Goal: Contribute content: Contribute content

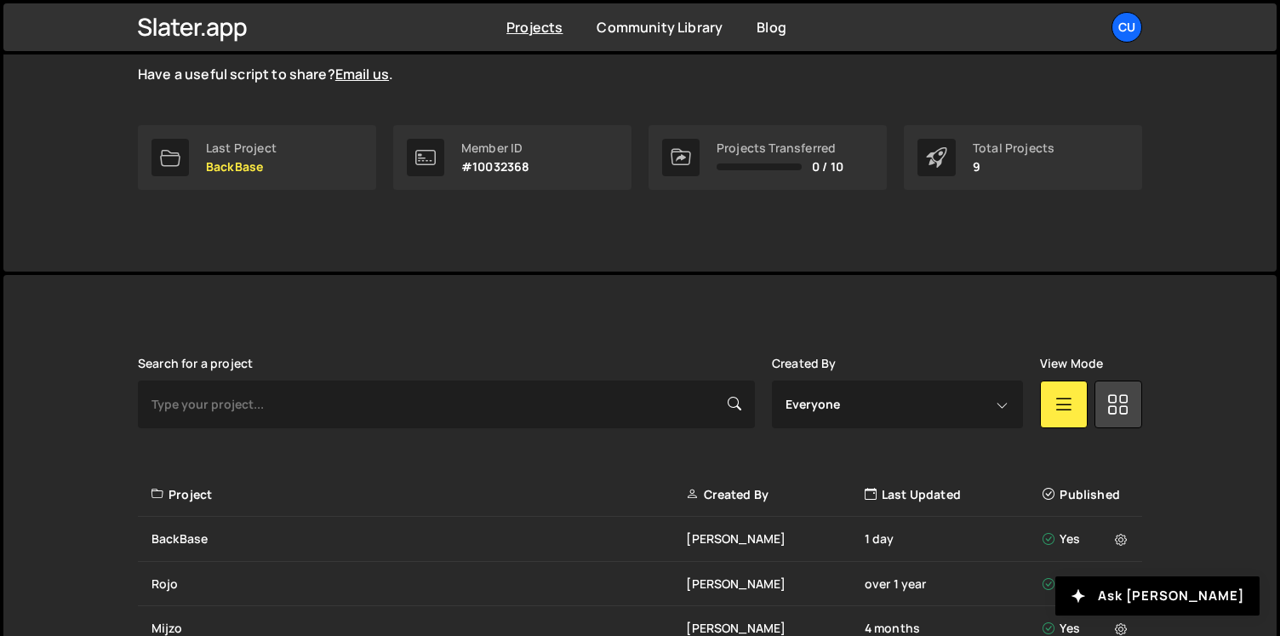
scroll to position [232, 0]
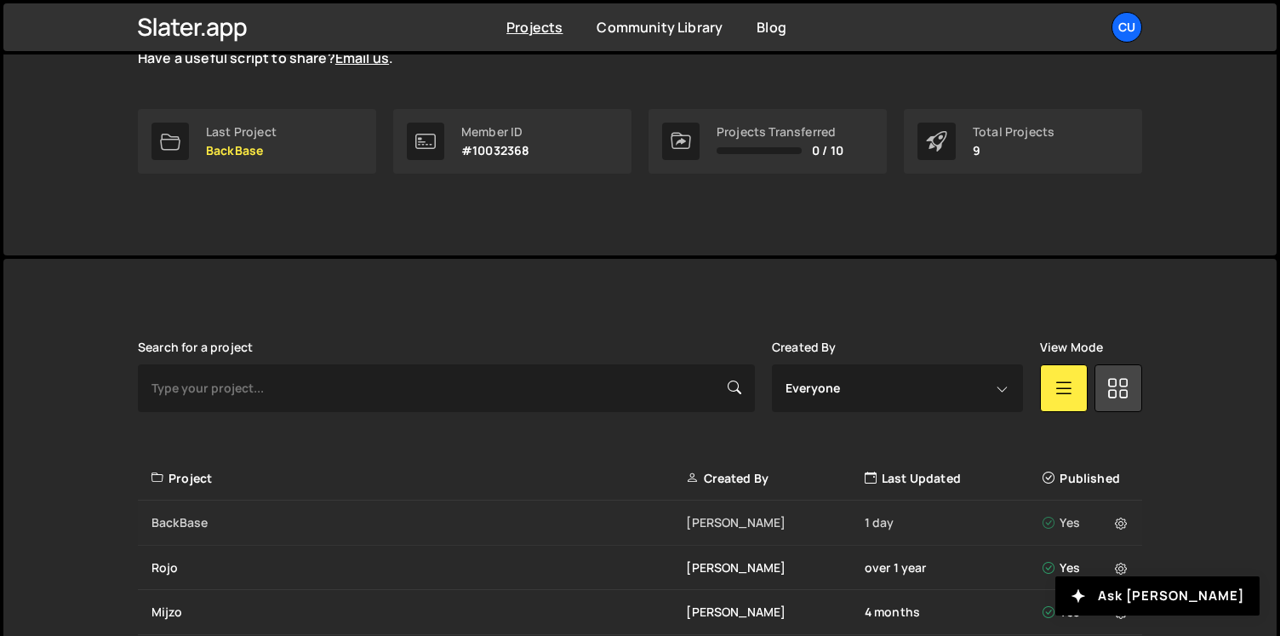
click at [350, 530] on div "BackBase [PERSON_NAME] 1 day Yes" at bounding box center [640, 522] width 1004 height 45
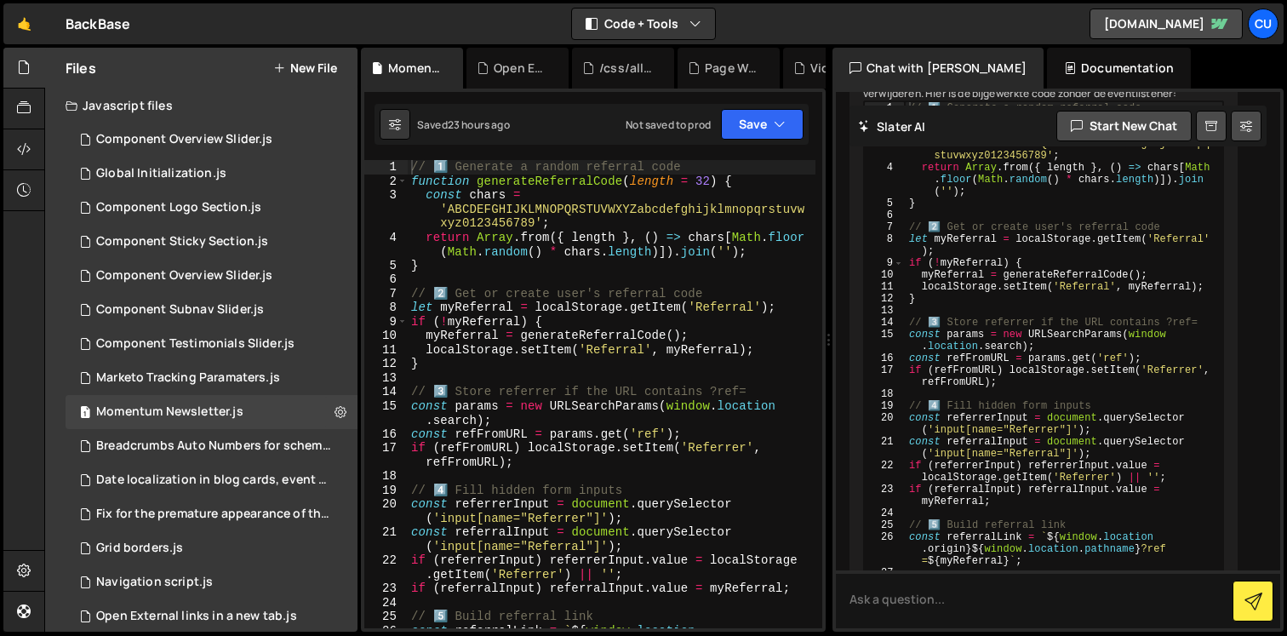
click at [309, 63] on button "New File" at bounding box center [305, 68] width 64 height 14
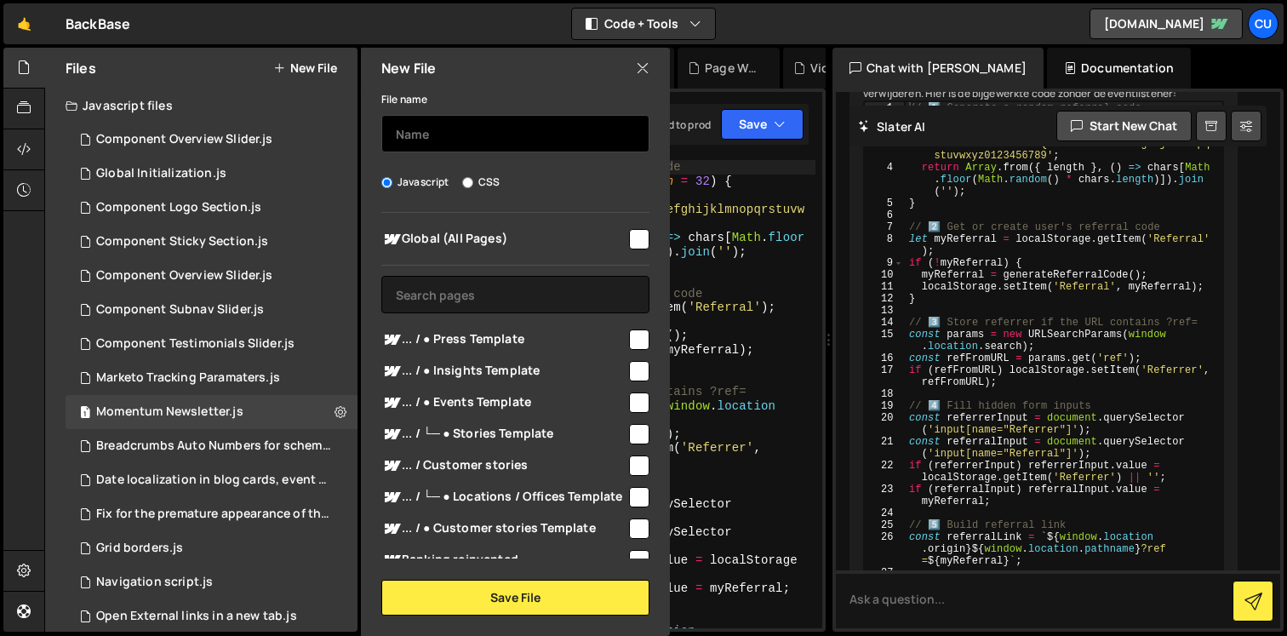
click at [437, 130] on input "text" at bounding box center [515, 133] width 268 height 37
type input "Remove Craft CMS URL"
click at [629, 239] on input "checkbox" at bounding box center [639, 239] width 20 height 20
checkbox input "true"
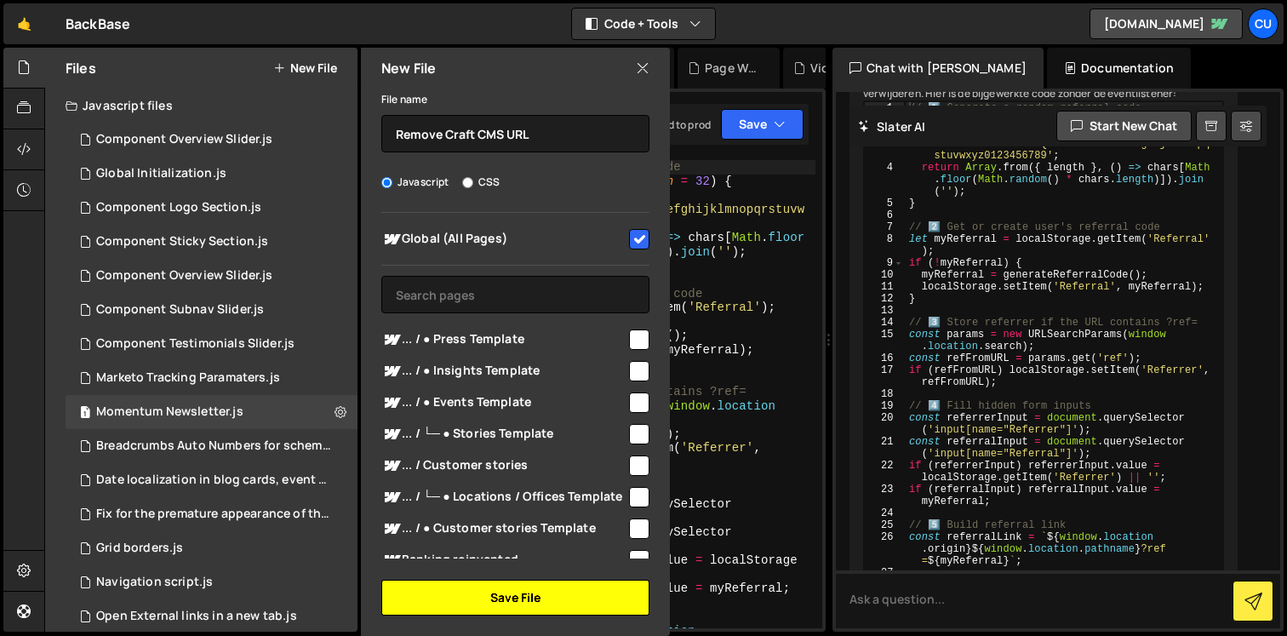
click at [531, 586] on button "Save File" at bounding box center [515, 597] width 268 height 36
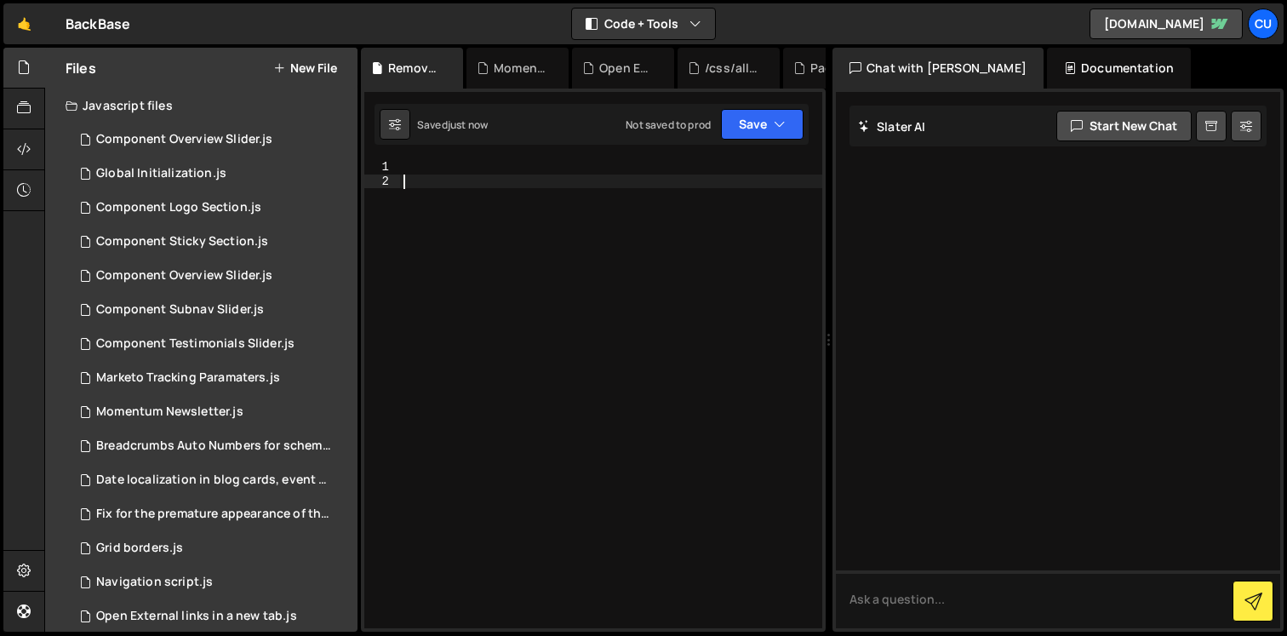
click at [464, 197] on div at bounding box center [611, 408] width 422 height 496
click at [442, 169] on div at bounding box center [611, 408] width 422 height 496
paste textarea "</script>"
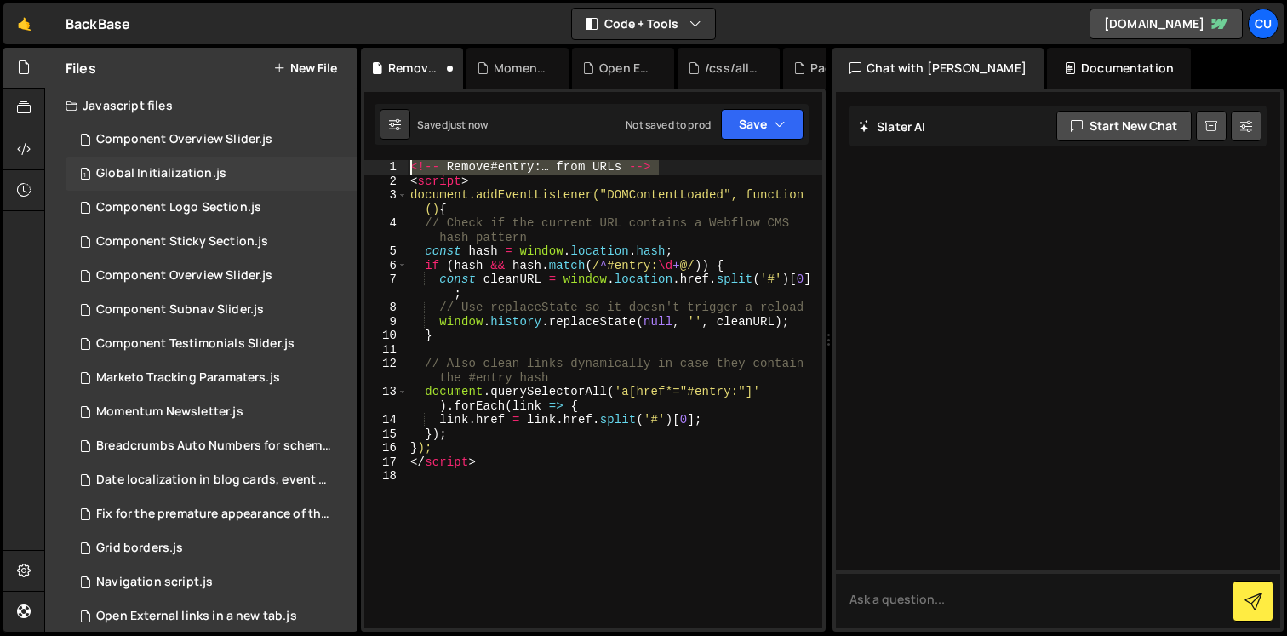
drag, startPoint x: 672, startPoint y: 169, endPoint x: 341, endPoint y: 158, distance: 331.2
click at [341, 158] on div "Files New File Javascript files 1 Component Overview Slider.js 0 1 Global Initi…" at bounding box center [665, 340] width 1242 height 585
click at [528, 166] on div "<!-- Remove # entry : … from URLs --> < script > document.addEventListener("DOM…" at bounding box center [614, 394] width 415 height 468
drag, startPoint x: 502, startPoint y: 177, endPoint x: 343, endPoint y: 177, distance: 159.1
click at [343, 177] on div "Files New File Javascript files 1 Component Overview Slider.js 0 1 Global Initi…" at bounding box center [665, 340] width 1242 height 585
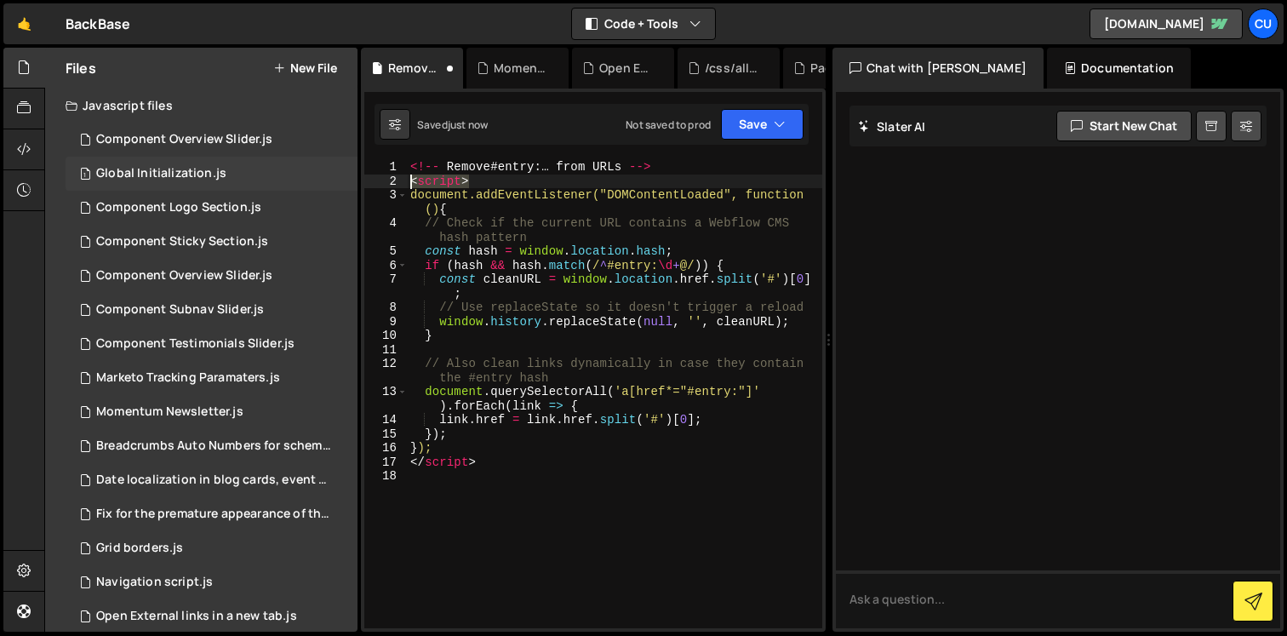
type textarea "<script>"
drag, startPoint x: 444, startPoint y: 167, endPoint x: 396, endPoint y: 167, distance: 48.5
click at [397, 167] on div "1 2 3 4 5 6 7 8 9 10 11 12 13 14 15 16 17 18 <!-- Remove # entry : … from URLs …" at bounding box center [593, 394] width 458 height 468
drag, startPoint x: 647, startPoint y: 167, endPoint x: 621, endPoint y: 164, distance: 25.7
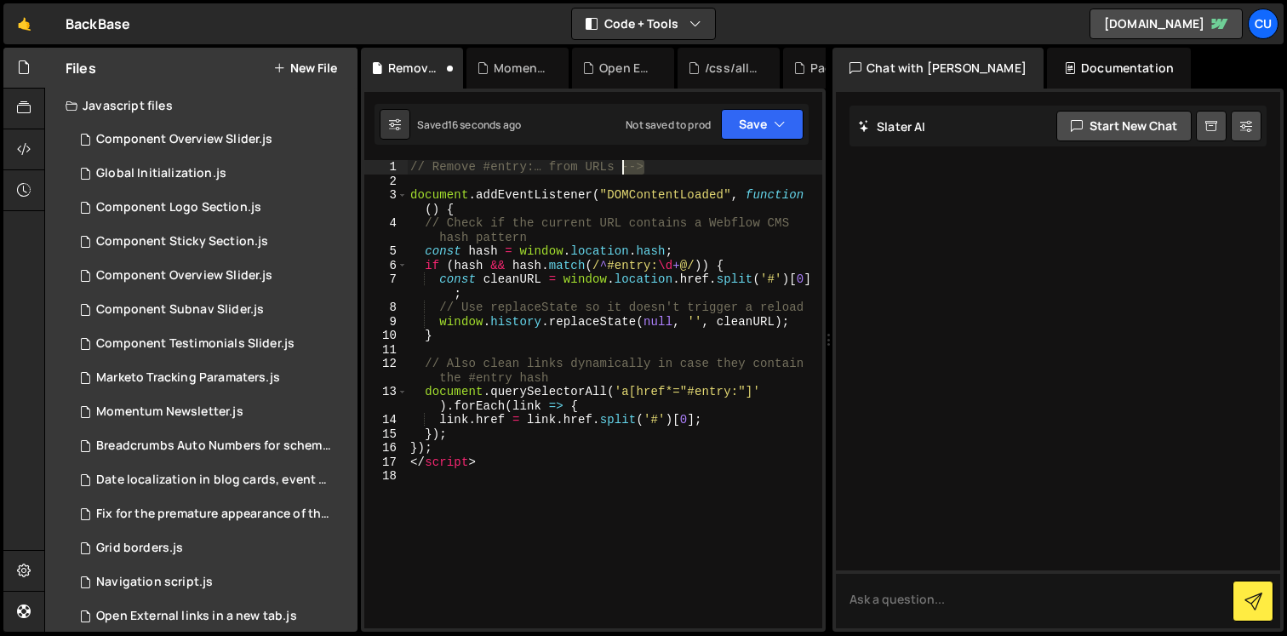
click at [621, 164] on div "// Remove #entry:… from URLs --> document . addEventListener ( "DOMContentLoade…" at bounding box center [614, 408] width 415 height 496
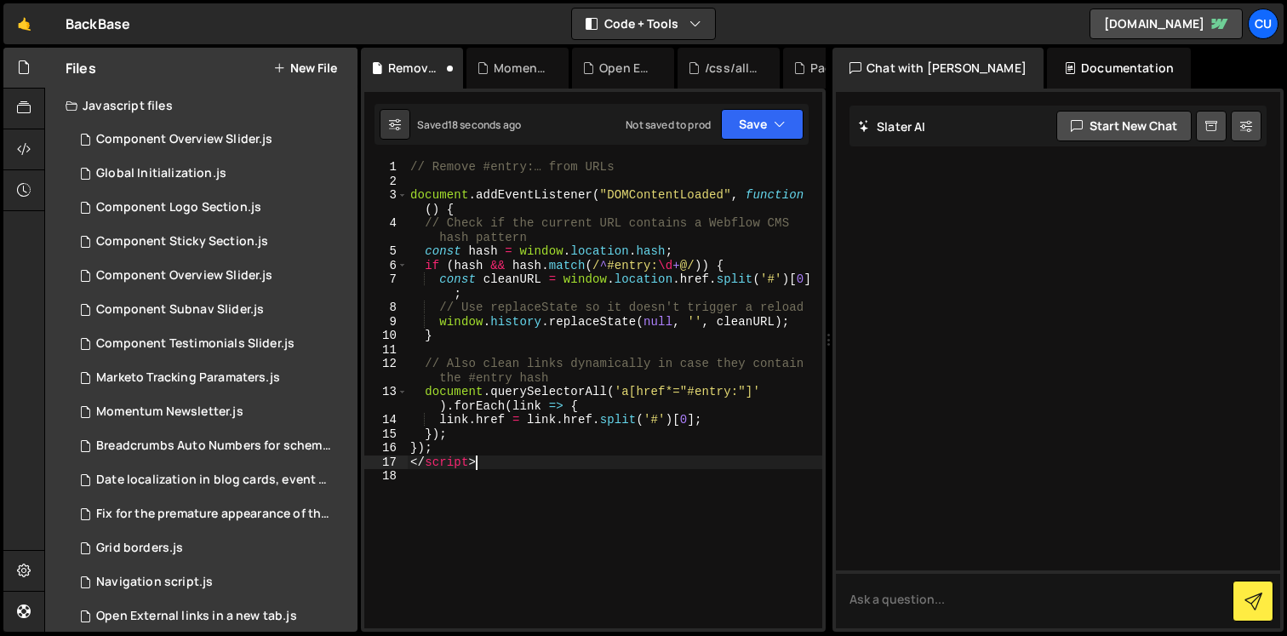
drag, startPoint x: 483, startPoint y: 466, endPoint x: 408, endPoint y: 466, distance: 75.7
click at [408, 466] on div "// Remove #entry:… from URLs document . addEventListener ( "DOMContentLoaded" ,…" at bounding box center [614, 408] width 415 height 496
type textarea "</script>"
click at [488, 172] on div "// Remove #entry:… from URLs document . addEventListener ( "DOMContentLoaded" ,…" at bounding box center [614, 408] width 415 height 496
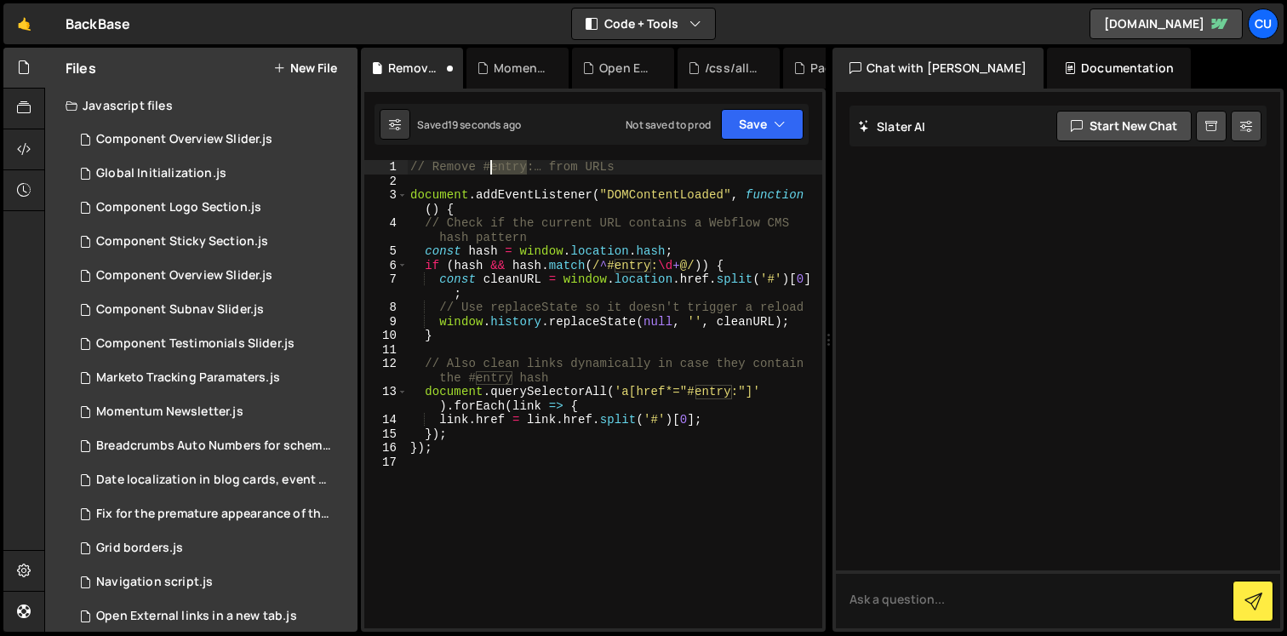
click at [488, 172] on div "// Remove #entry:… from URLs document . addEventListener ( "DOMContentLoaded" ,…" at bounding box center [614, 408] width 415 height 496
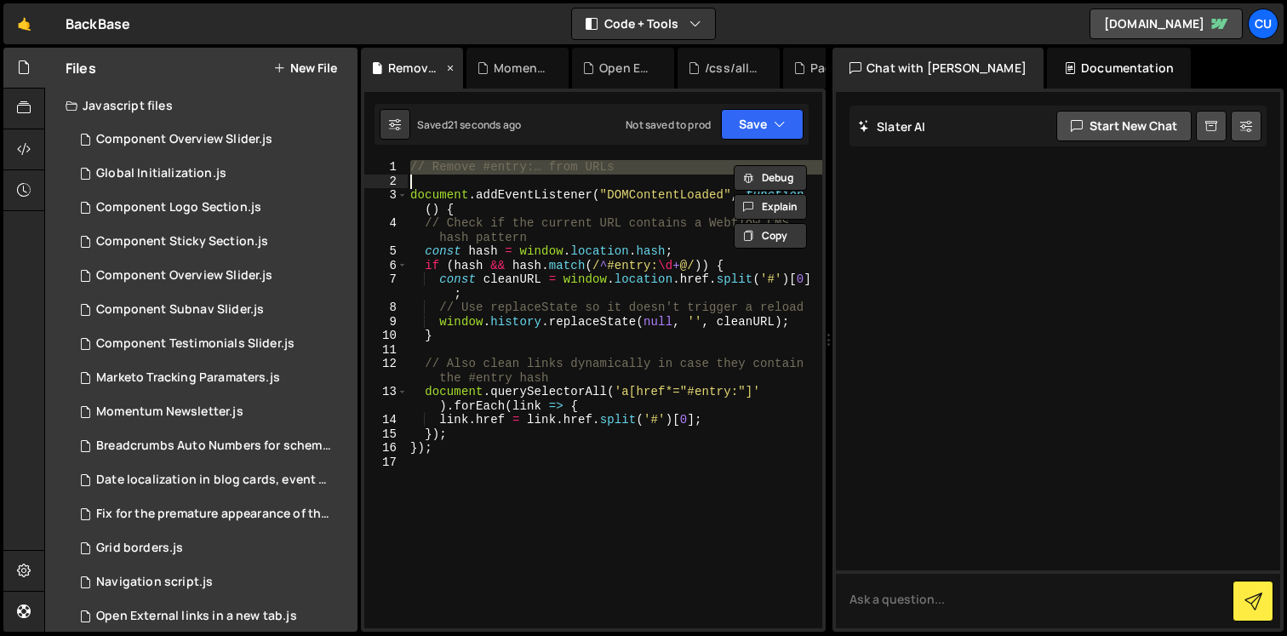
click at [399, 66] on div "Remove Craft CMS URL.js" at bounding box center [415, 68] width 54 height 17
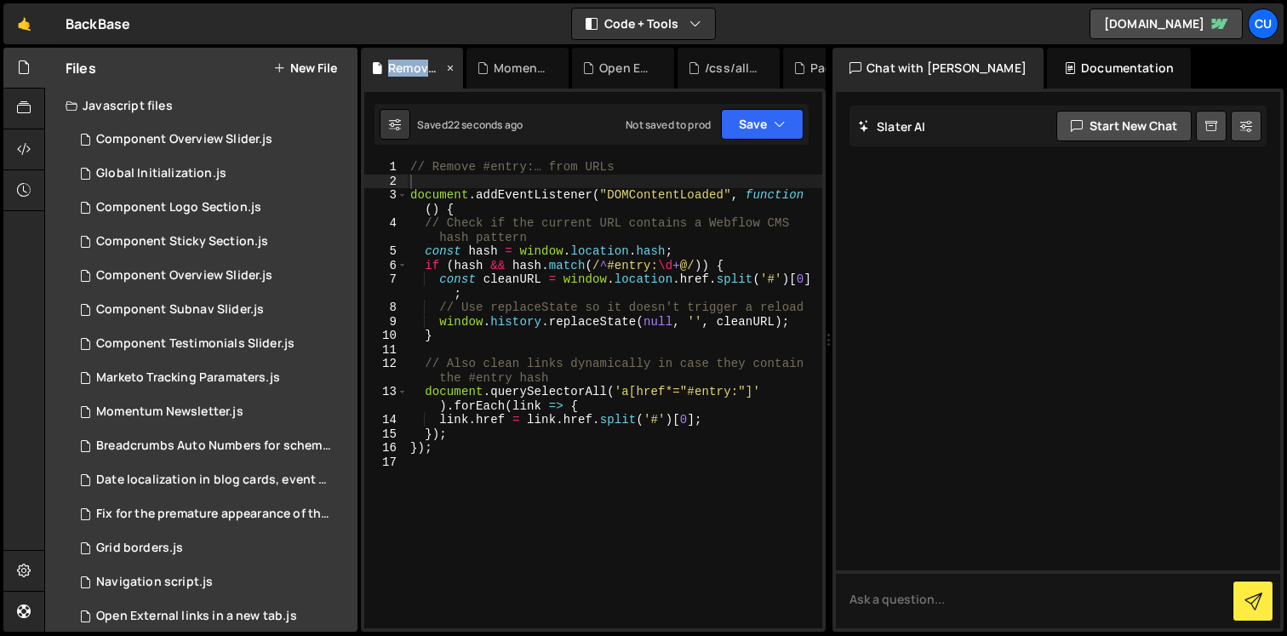
click at [399, 66] on div "Remove Craft CMS URL.js" at bounding box center [415, 68] width 54 height 17
click at [407, 66] on div "Remove Craft CMS URL.js" at bounding box center [415, 68] width 54 height 17
type textarea "// Remove #entry:… from URLs"
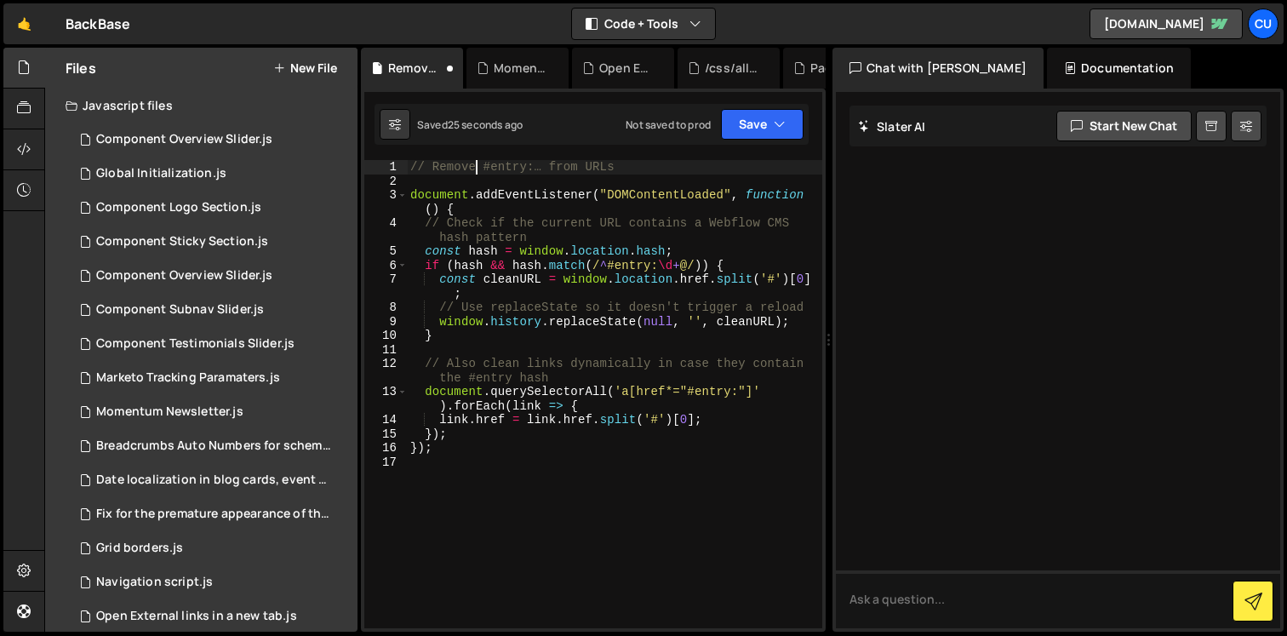
click at [476, 160] on div "// Remove #entry:… from URLs document . addEventListener ( "DOMContentLoaded" ,…" at bounding box center [614, 408] width 415 height 496
click at [486, 185] on div "// Remove #entry:… from URLs document . addEventListener ( "DOMContentLoaded" ,…" at bounding box center [614, 408] width 415 height 496
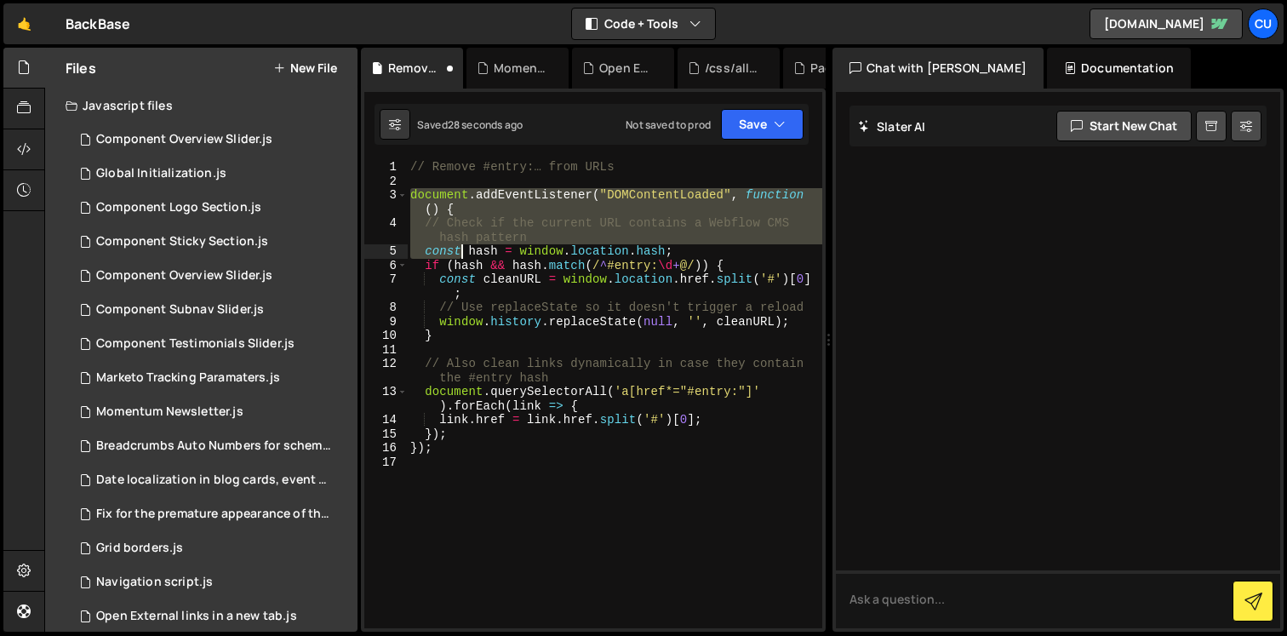
drag, startPoint x: 409, startPoint y: 193, endPoint x: 627, endPoint y: 536, distance: 406.3
click at [627, 536] on div "// Remove #entry:… from URLs document . addEventListener ( "DOMContentLoaded" ,…" at bounding box center [614, 408] width 415 height 496
type textarea "});"
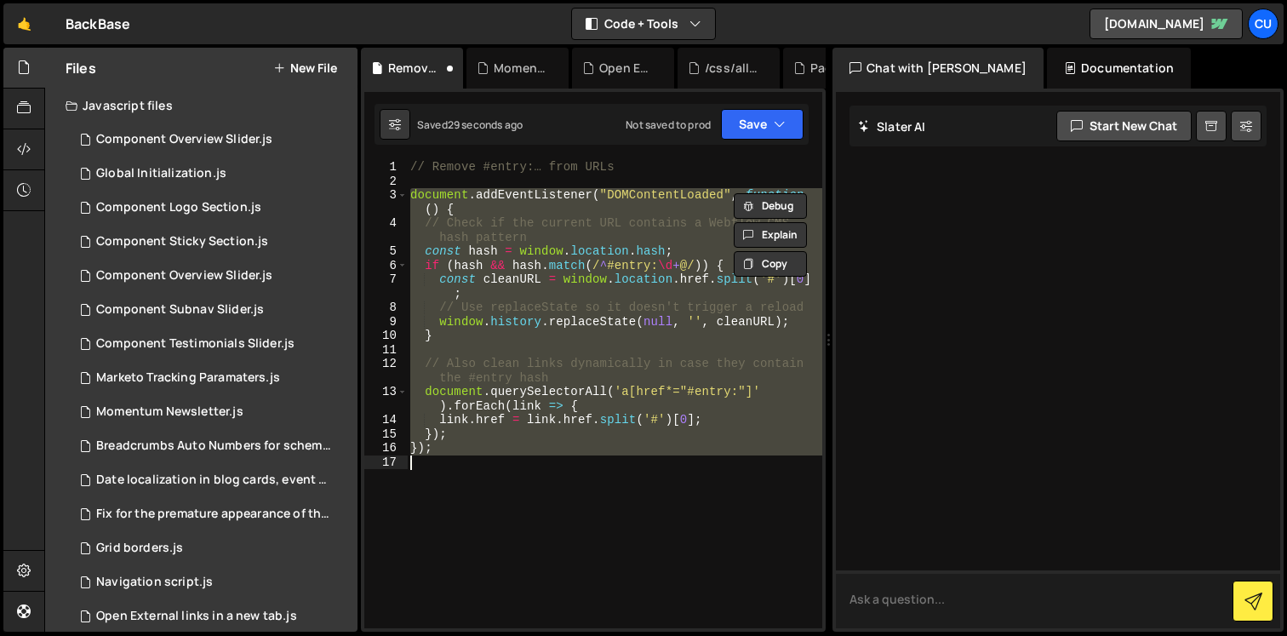
click at [883, 600] on textarea at bounding box center [1058, 599] width 444 height 58
type textarea "Kan event listener weg?"
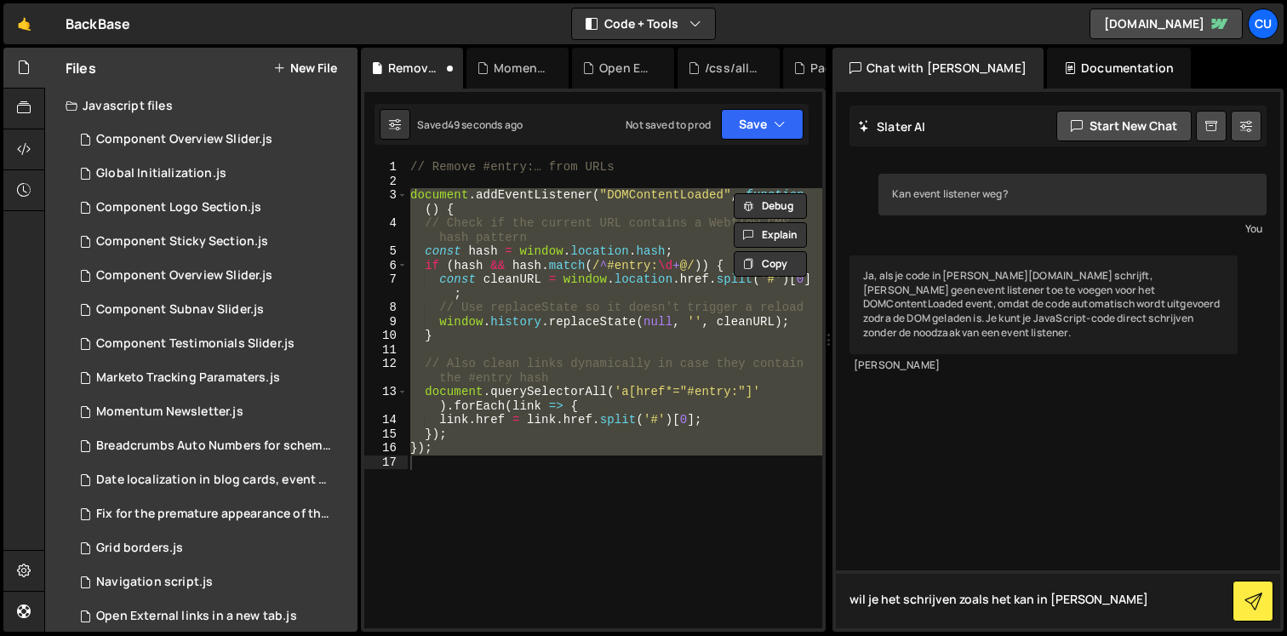
type textarea "wil je het schrijven zoals het kan in slater?"
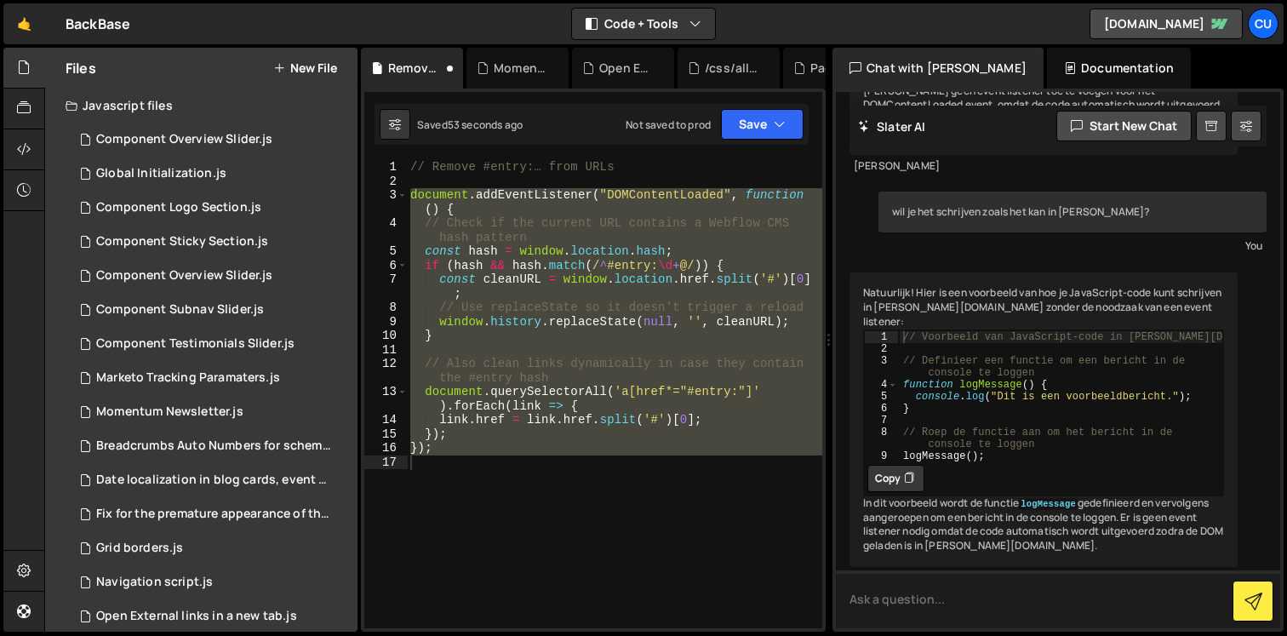
scroll to position [201, 0]
click at [918, 463] on button "Copy" at bounding box center [895, 476] width 57 height 27
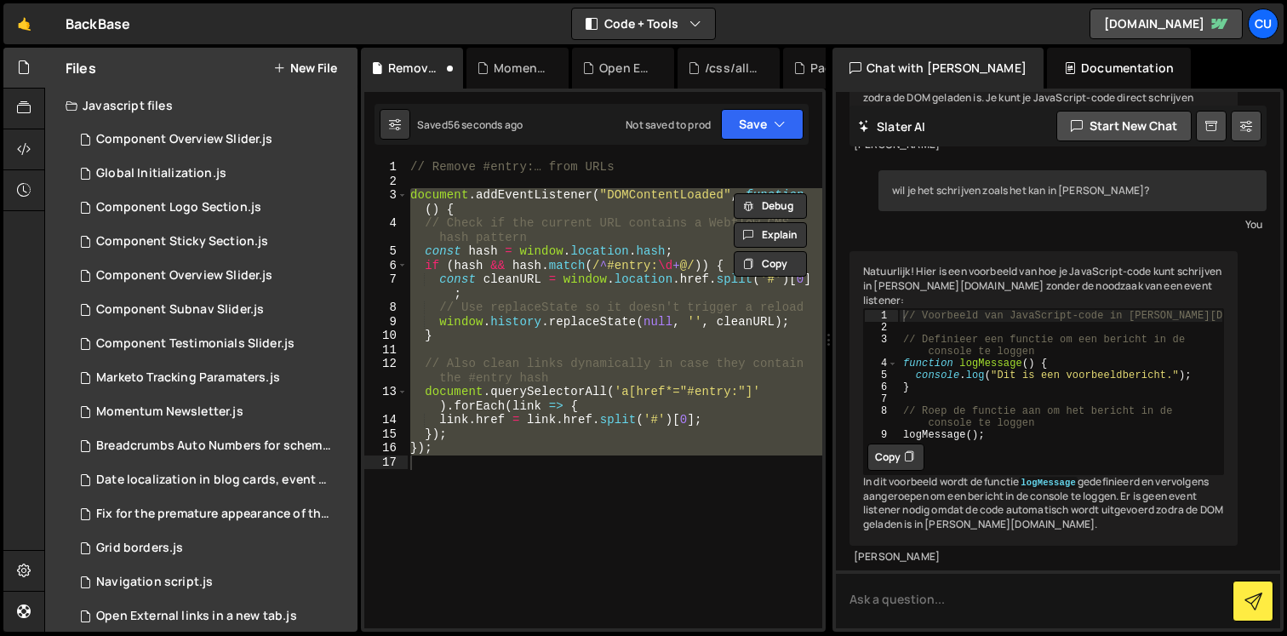
scroll to position [230, 0]
click at [503, 243] on div "// Remove #entry:… from URLs document . addEventListener ( "DOMContentLoaded" ,…" at bounding box center [614, 394] width 415 height 468
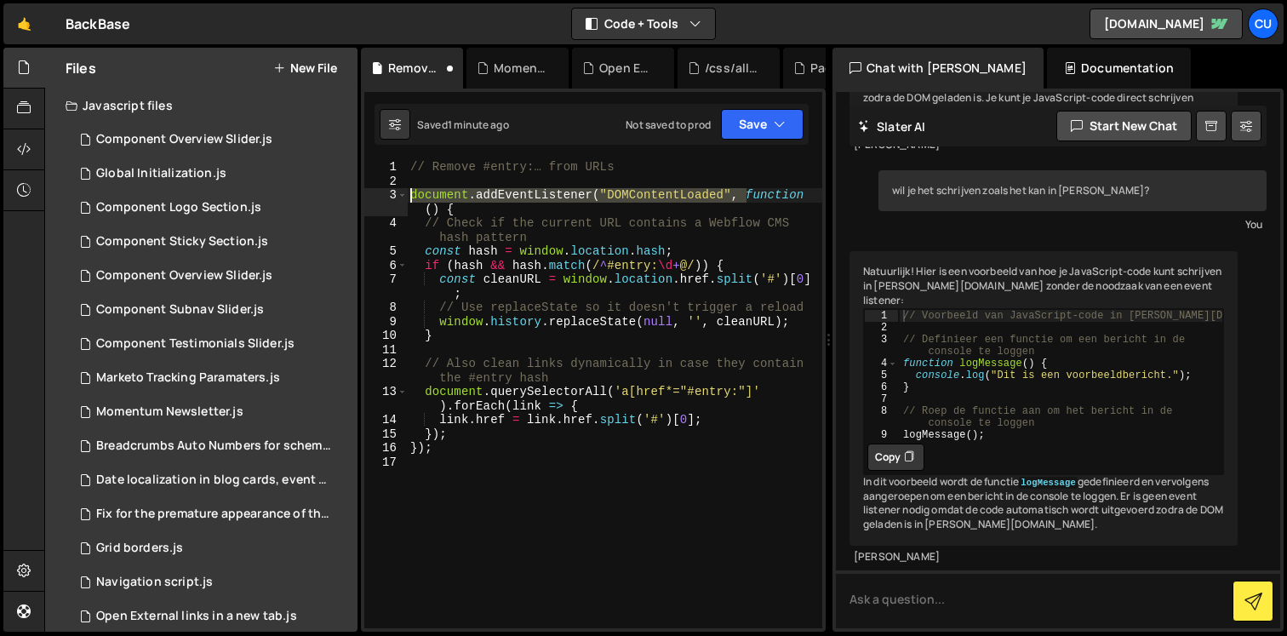
drag, startPoint x: 745, startPoint y: 195, endPoint x: 408, endPoint y: 195, distance: 336.1
click at [408, 195] on div "// Remove #entry:… from URLs document . addEventListener ( "DOMContentLoaded" ,…" at bounding box center [614, 408] width 415 height 496
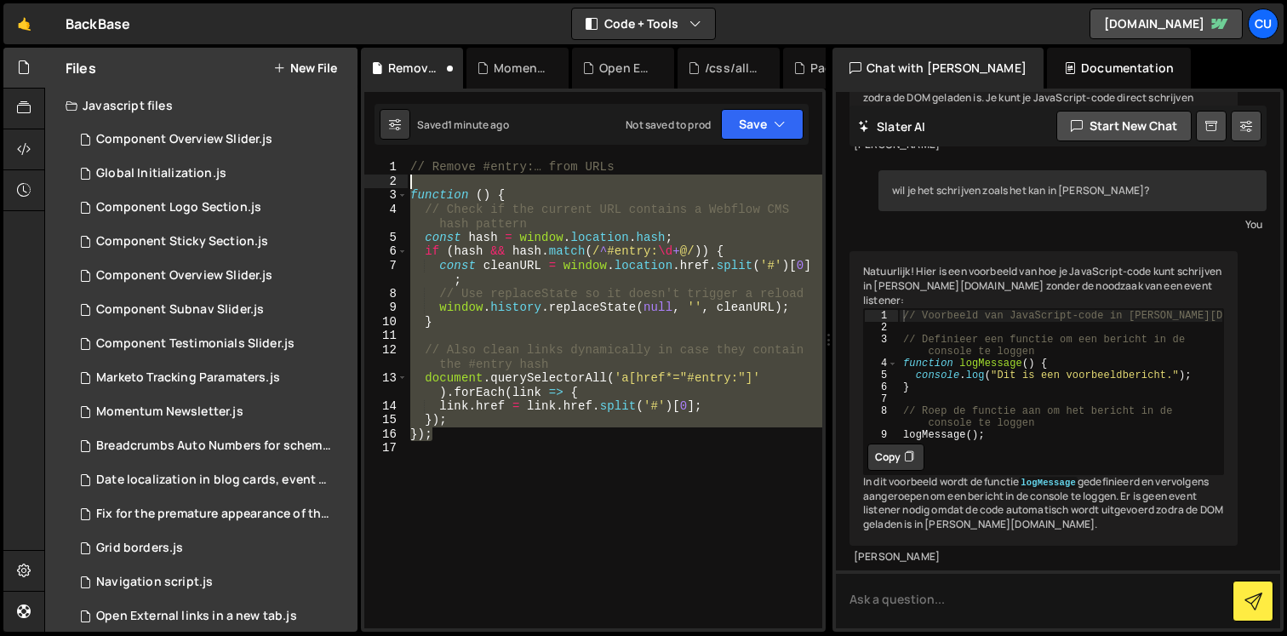
drag, startPoint x: 457, startPoint y: 430, endPoint x: 389, endPoint y: 179, distance: 260.1
click at [389, 179] on div "function () { 1 2 3 4 5 6 7 8 9 10 11 12 13 14 15 16 17 // Remove #entry:… from…" at bounding box center [593, 394] width 458 height 468
type textarea "function () {"
click at [767, 197] on button "Debug" at bounding box center [770, 193] width 73 height 26
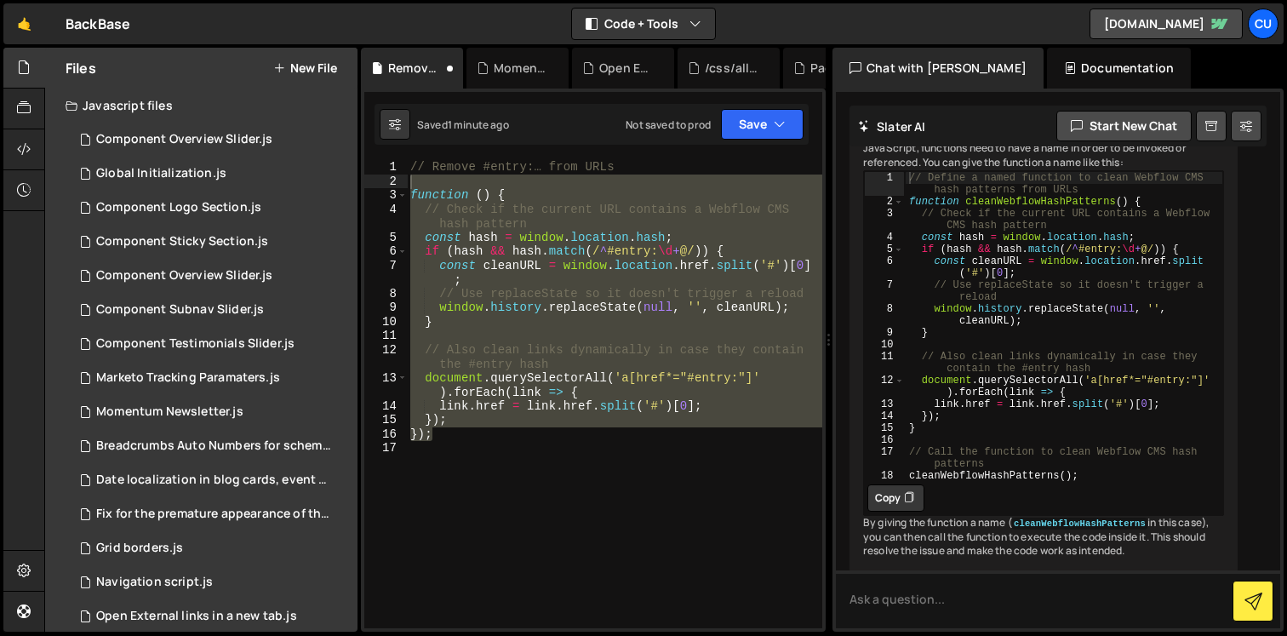
scroll to position [988, 0]
click at [906, 503] on icon at bounding box center [909, 494] width 10 height 17
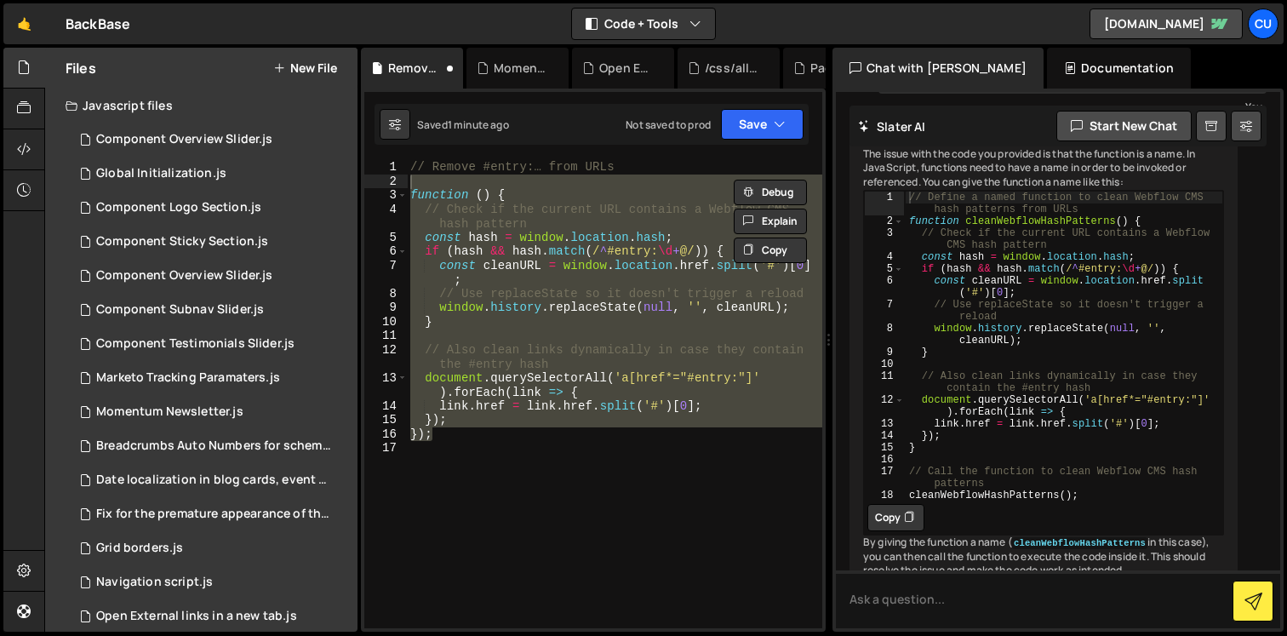
scroll to position [961, 0]
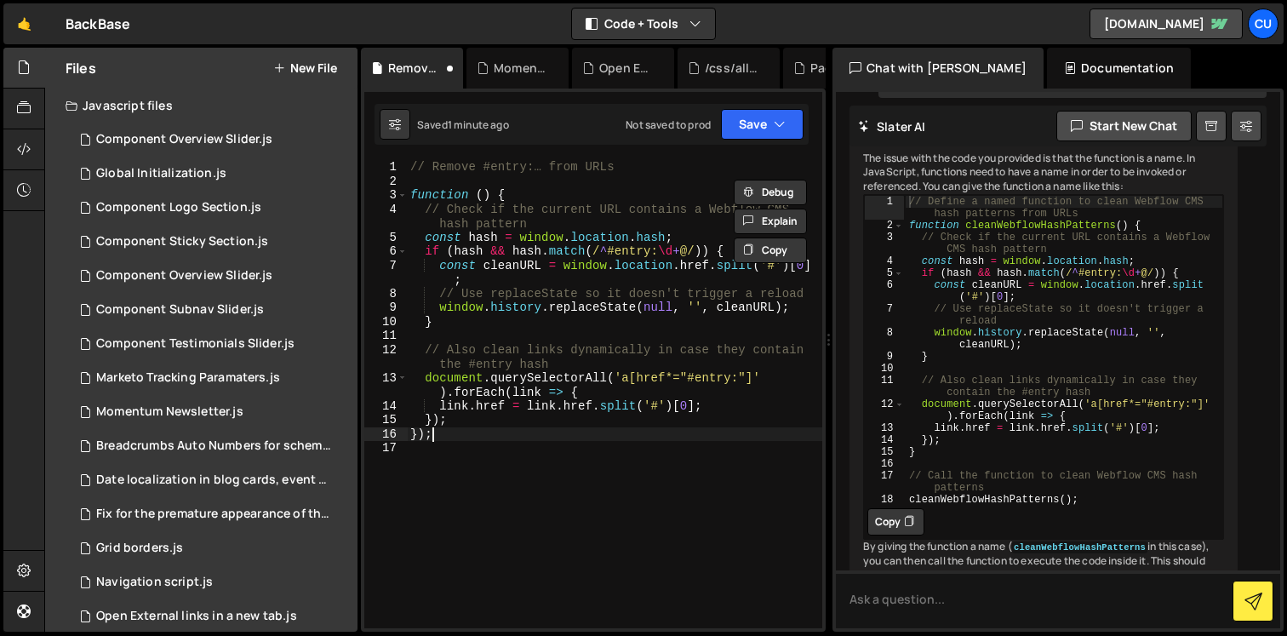
click at [634, 427] on div "// Remove #entry:… from URLs function ( ) { // Check if the current URL contain…" at bounding box center [614, 408] width 415 height 496
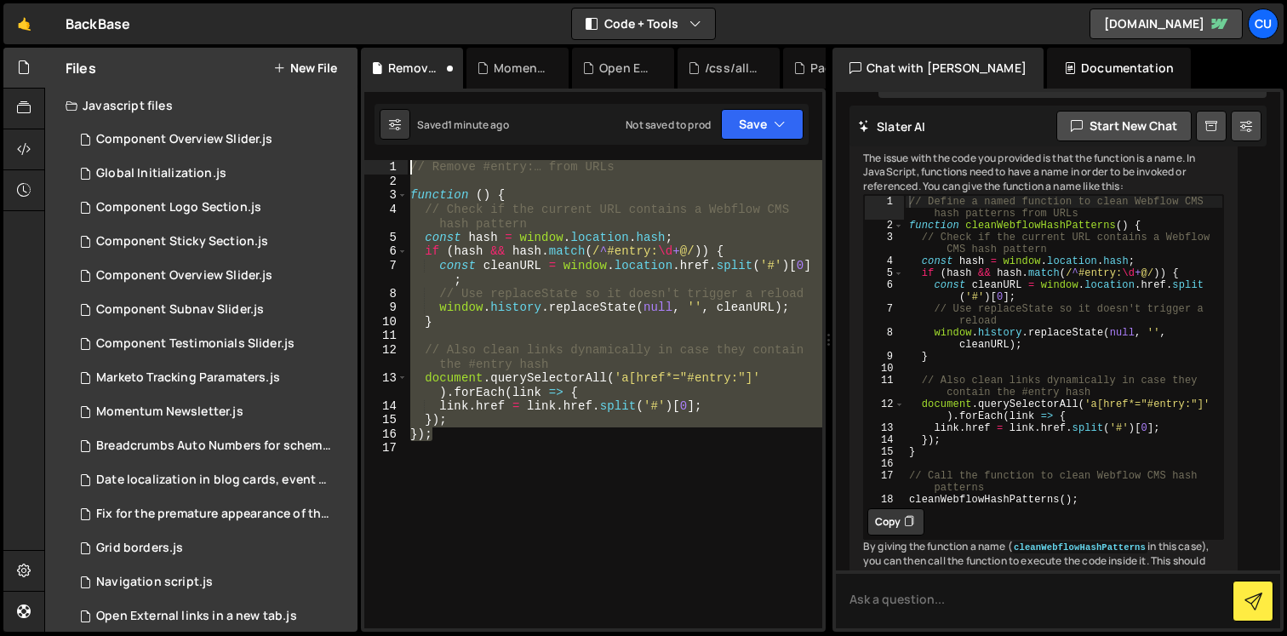
drag, startPoint x: 634, startPoint y: 427, endPoint x: 408, endPoint y: 147, distance: 359.5
click at [408, 147] on div "XXXXXXXXXXXXXXXXXXXXXXXXXXXXXXXXXXXXXXXXXXXXXXXXXXXXXXXXXXXXXXXXXXXXXXXXXXXXXXX…" at bounding box center [593, 359] width 465 height 543
paste textarea "cleanWebflowHashPatterns();"
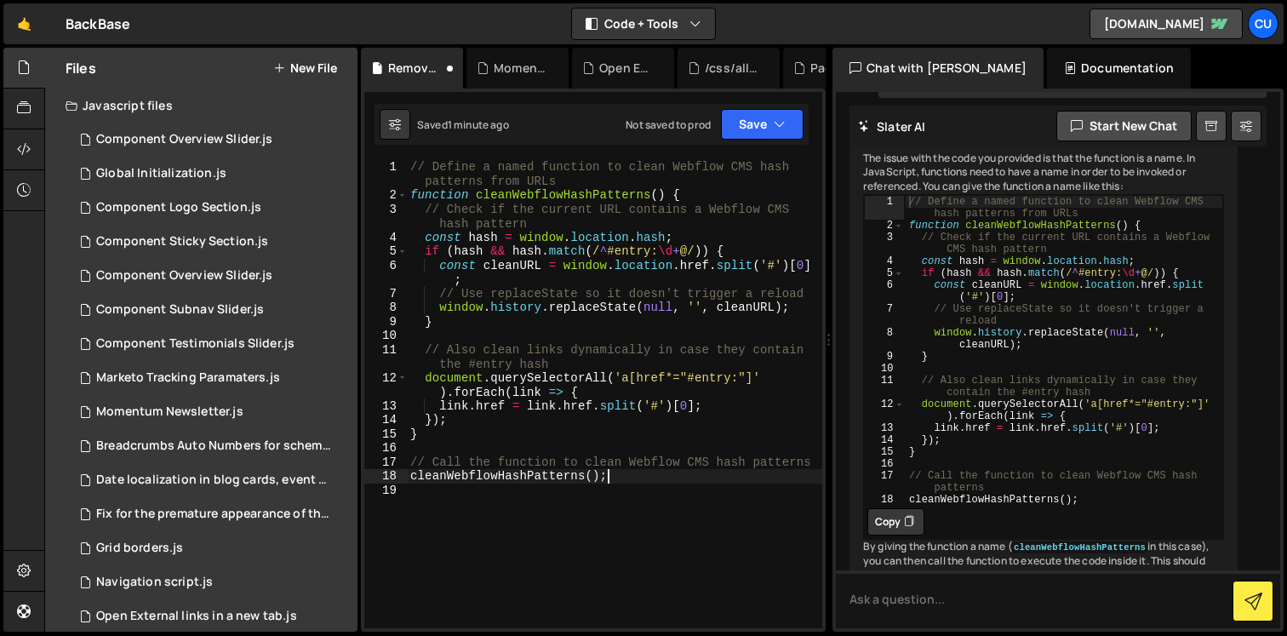
click at [592, 234] on div "// Define a named function to clean Webflow CMS hash patterns from URLs functio…" at bounding box center [614, 415] width 415 height 511
click at [578, 161] on div "// Define a named function to clean Webflow CMS hash patterns from URLs functio…" at bounding box center [614, 415] width 415 height 511
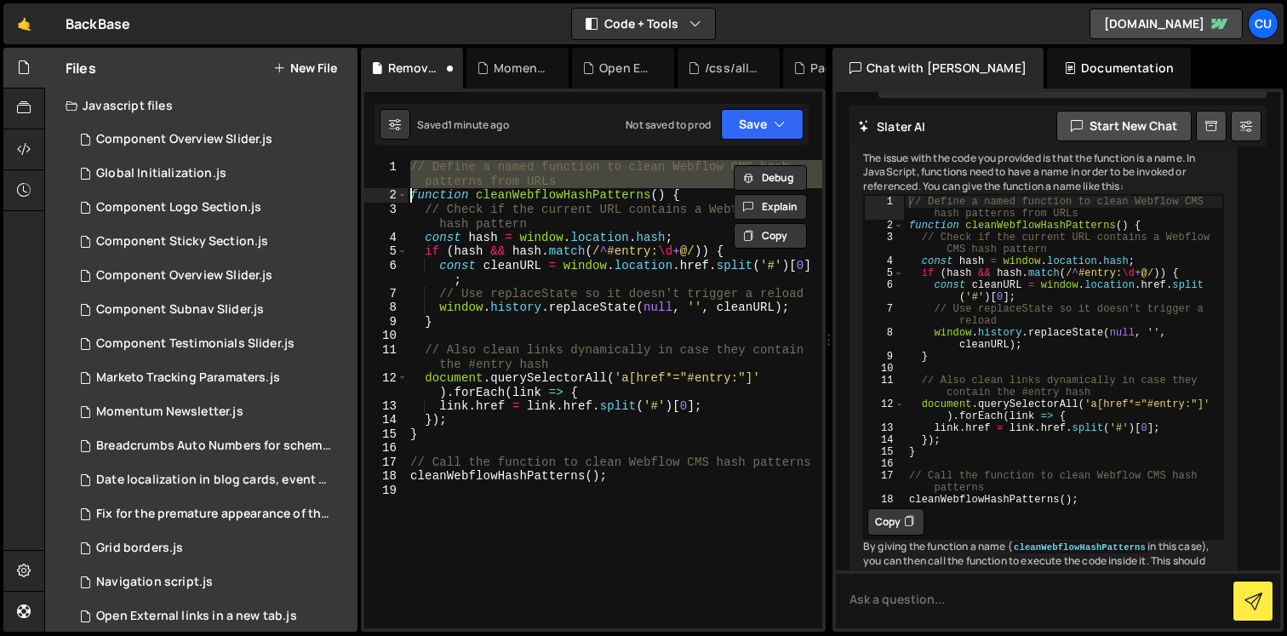
click at [584, 164] on div "// Define a named function to clean Webflow CMS hash patterns from URLs functio…" at bounding box center [614, 394] width 415 height 468
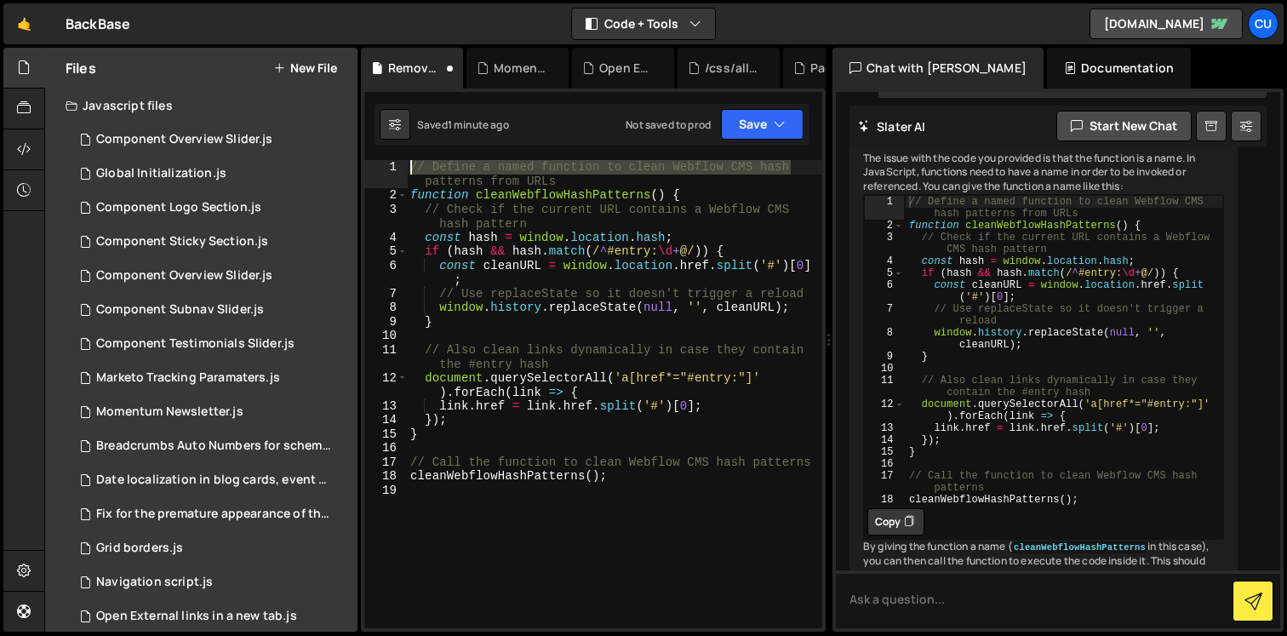
drag, startPoint x: 797, startPoint y: 165, endPoint x: 380, endPoint y: 142, distance: 418.4
click at [380, 142] on div "Debug Explain Copy Remove Craft CMS URL.js Momentum Newsletter.js Open External…" at bounding box center [593, 340] width 465 height 585
click at [472, 170] on div "// Define a named function to clean Webflow CMS hash patterns from URLs functio…" at bounding box center [614, 394] width 415 height 468
click at [420, 182] on div "// Define a named function to clean Webflow CMS hash patterns from URLs functio…" at bounding box center [614, 415] width 415 height 511
click at [523, 239] on div "// Define a named function to clean Webflow CMS hash patterns from URLs functio…" at bounding box center [614, 415] width 415 height 511
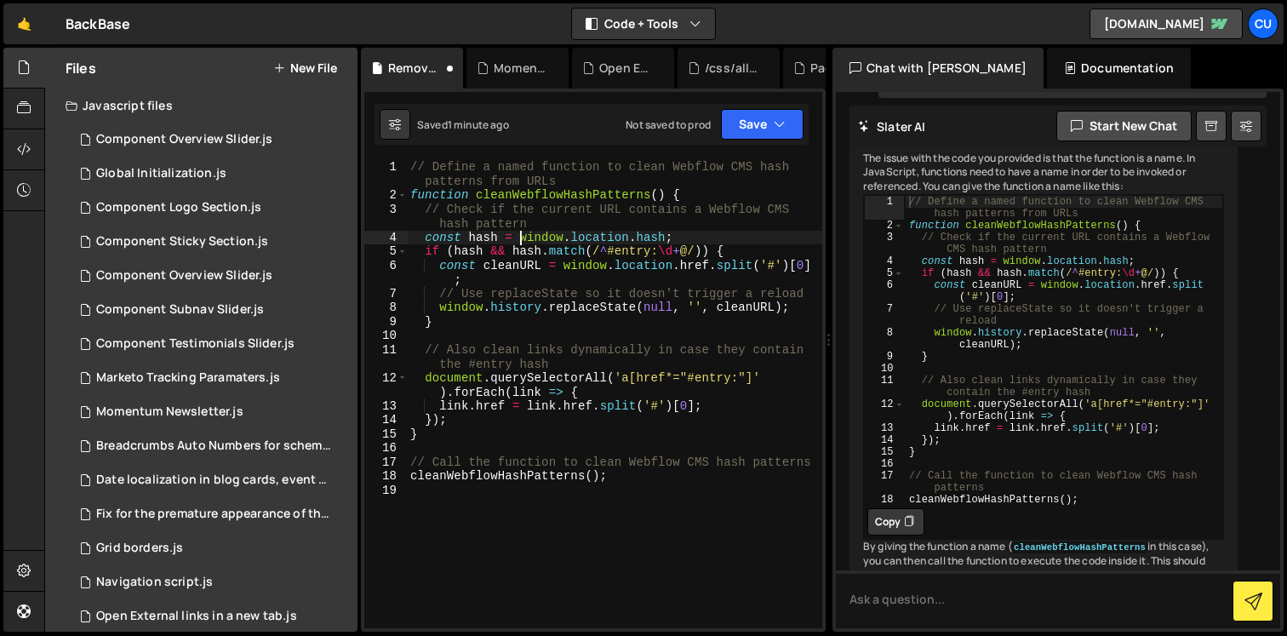
click at [559, 370] on div "// Define a named function to clean Webflow CMS hash patterns from URLs functio…" at bounding box center [614, 415] width 415 height 511
click at [584, 400] on div "// Define a named function to clean Webflow CMS hash patterns from URLs functio…" at bounding box center [614, 415] width 415 height 511
type textarea "link.href = link.href.split('#')[0];"
click at [785, 124] on button "Save" at bounding box center [762, 124] width 83 height 31
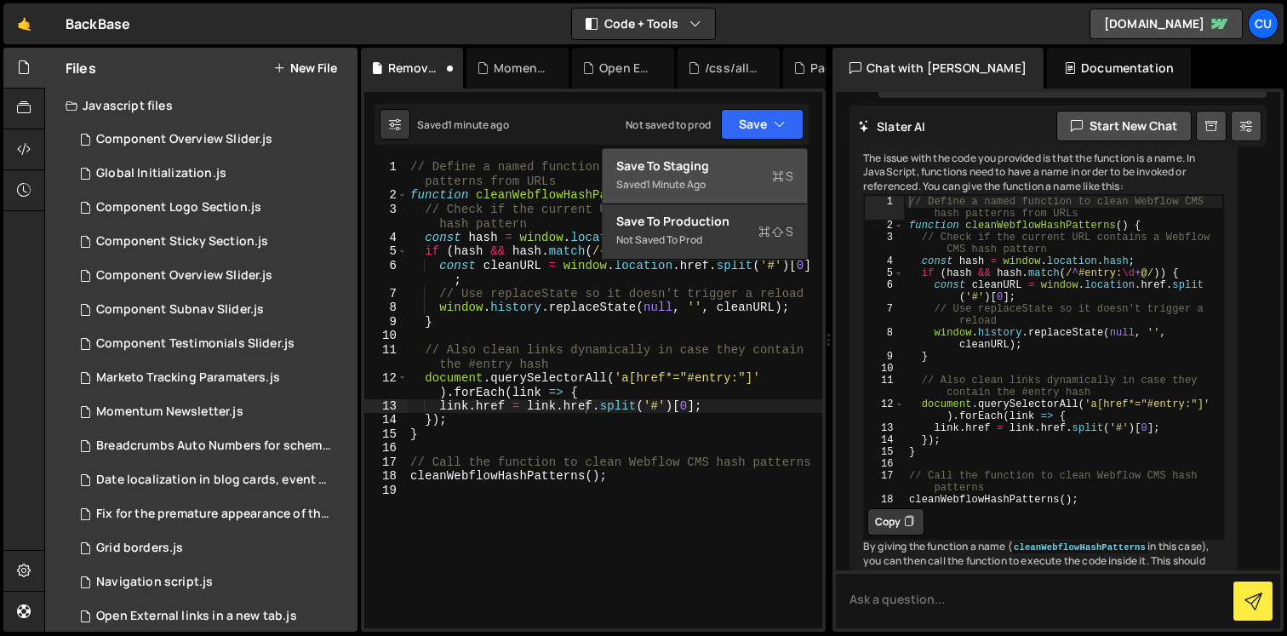
click at [724, 191] on div "Saved 1 minute ago" at bounding box center [704, 184] width 177 height 20
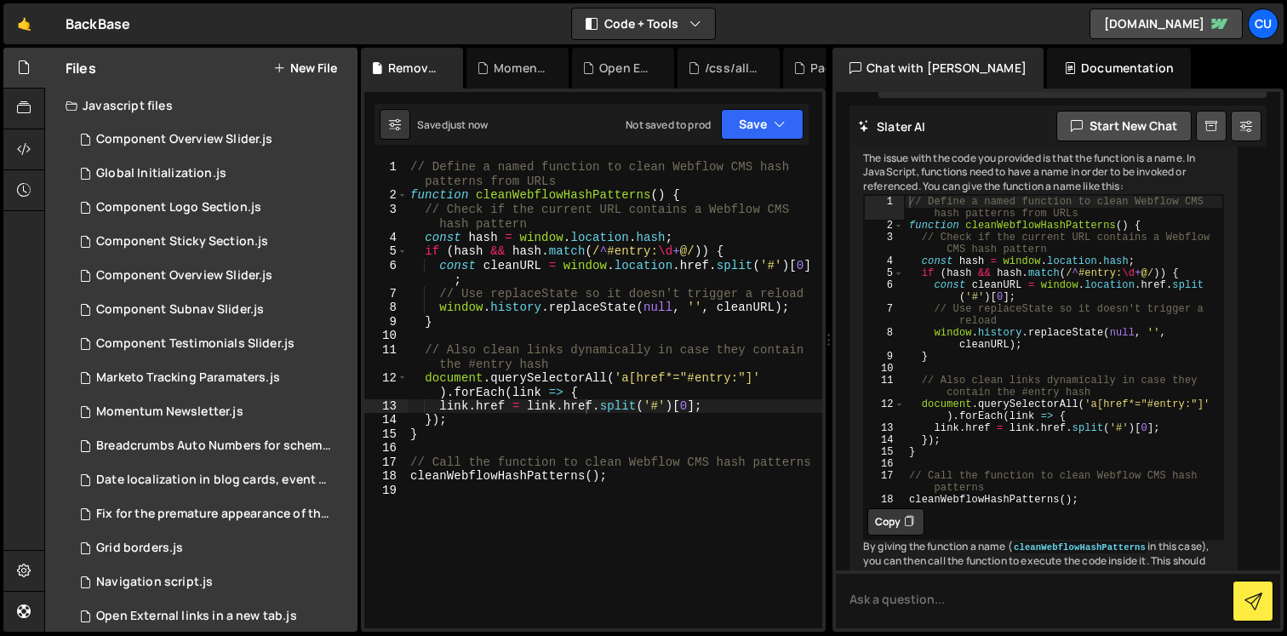
scroll to position [1069, 0]
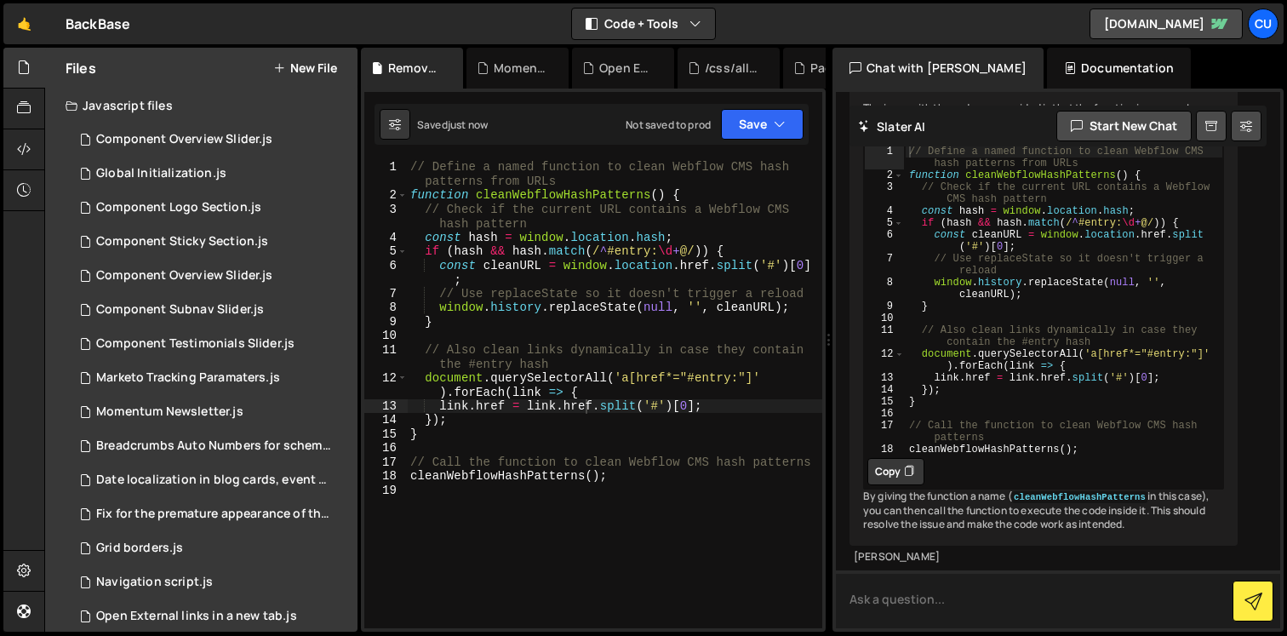
click at [970, 606] on textarea at bounding box center [1058, 599] width 444 height 58
type textarea "is this heavy script?"
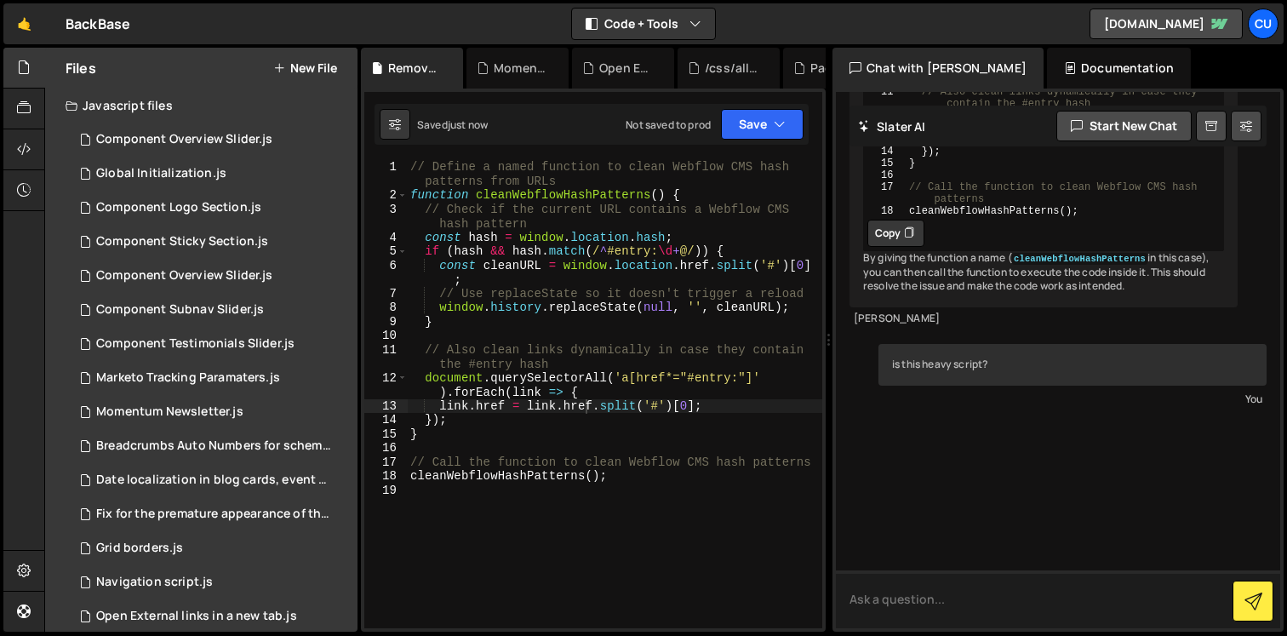
scroll to position [1385, 0]
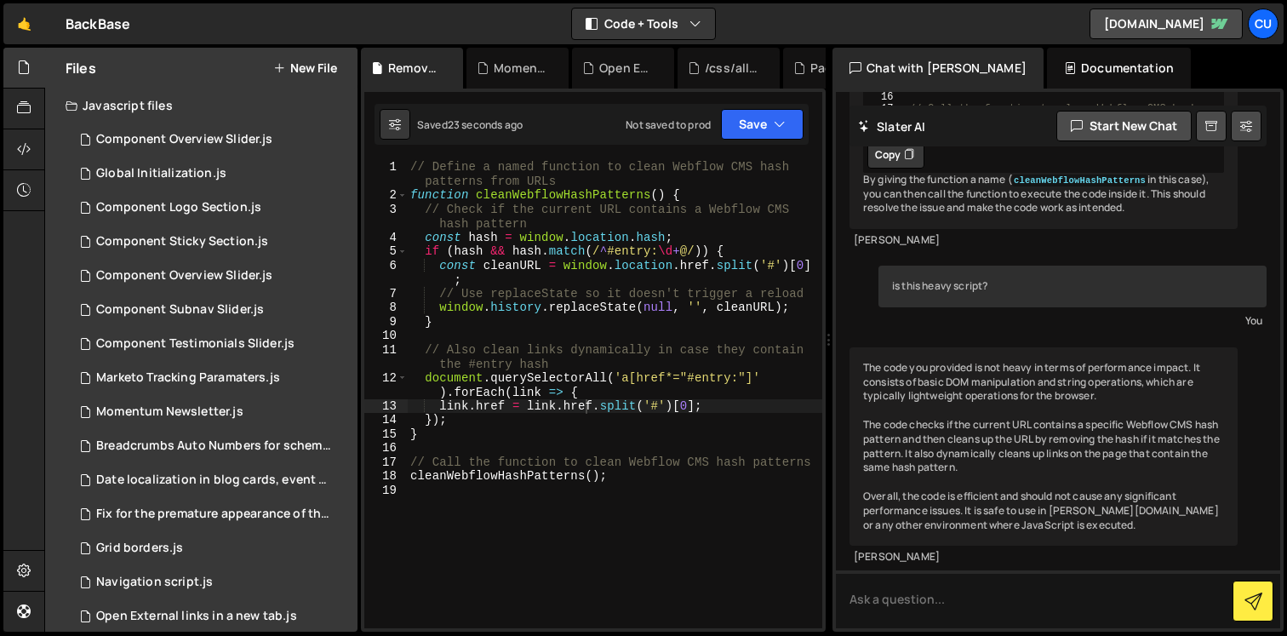
click at [749, 534] on div "// Define a named function to clean Webflow CMS hash patterns from URLs functio…" at bounding box center [614, 415] width 415 height 511
type textarea "cleanWebflowHashPatterns();"
click at [744, 132] on button "Save" at bounding box center [762, 124] width 83 height 31
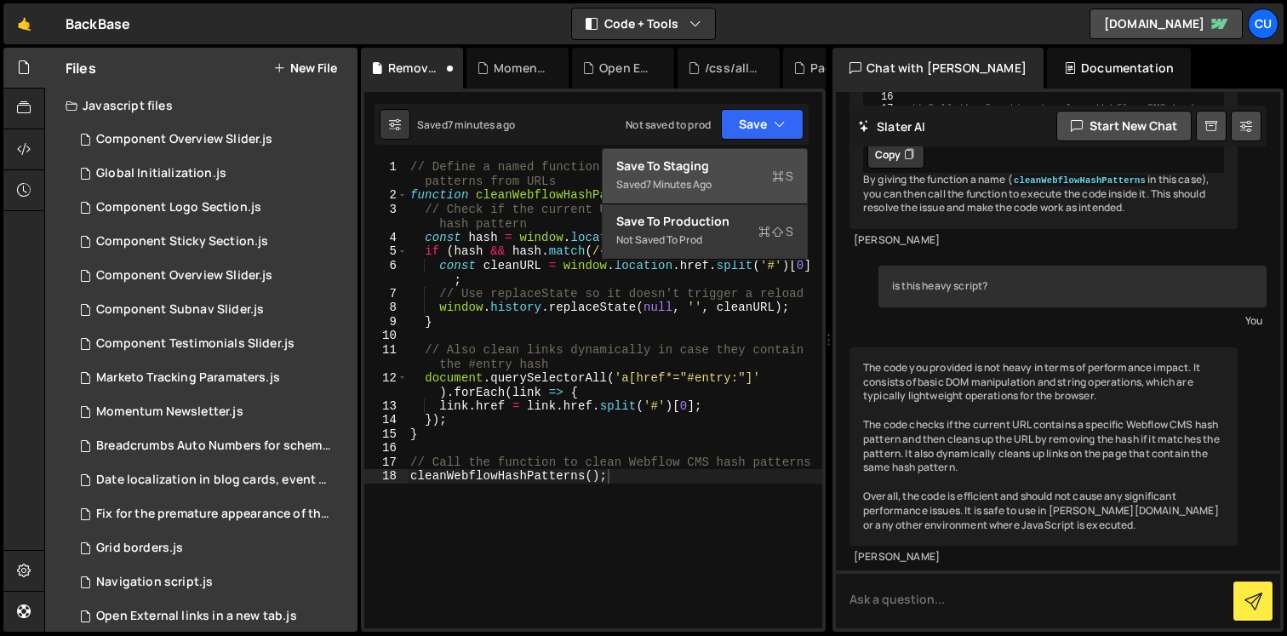
click at [744, 181] on div "Saved 7 minutes ago" at bounding box center [704, 184] width 177 height 20
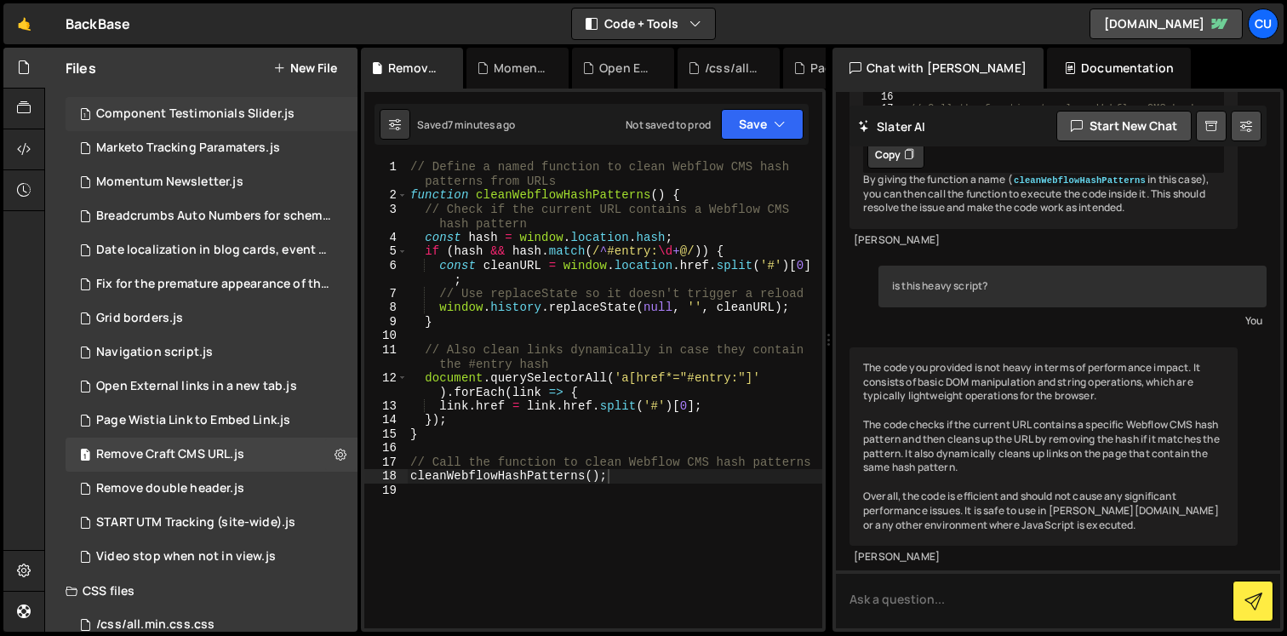
scroll to position [257, 0]
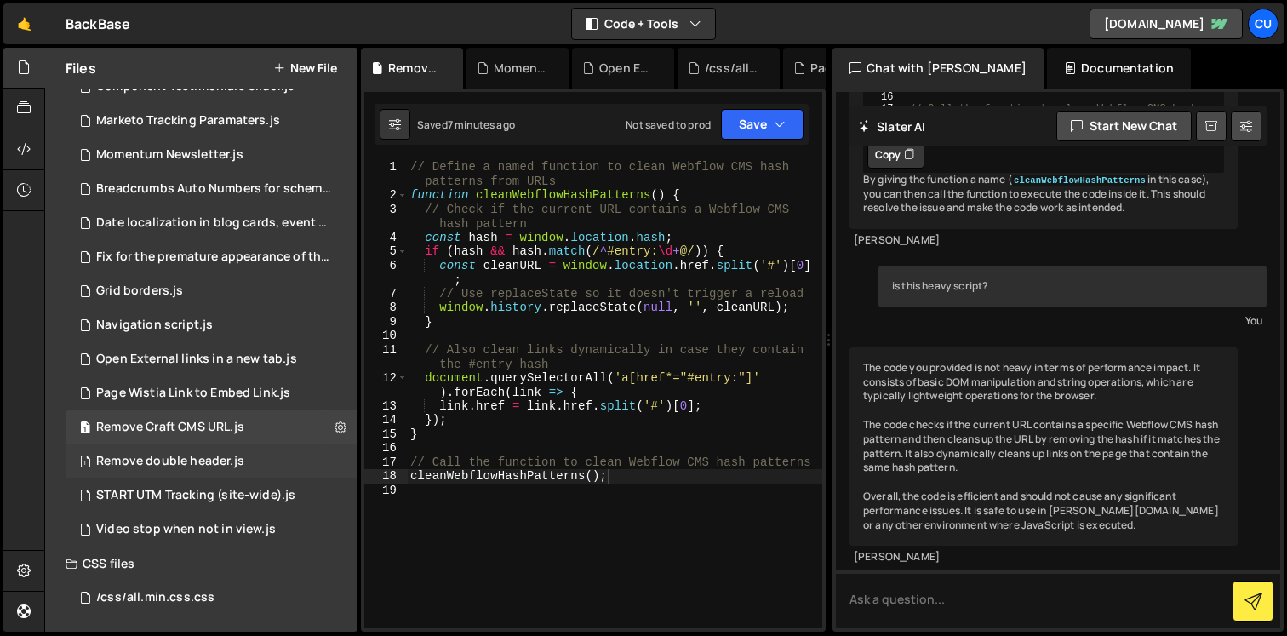
click at [273, 464] on div "1 Remove double header.js 0" at bounding box center [212, 461] width 292 height 34
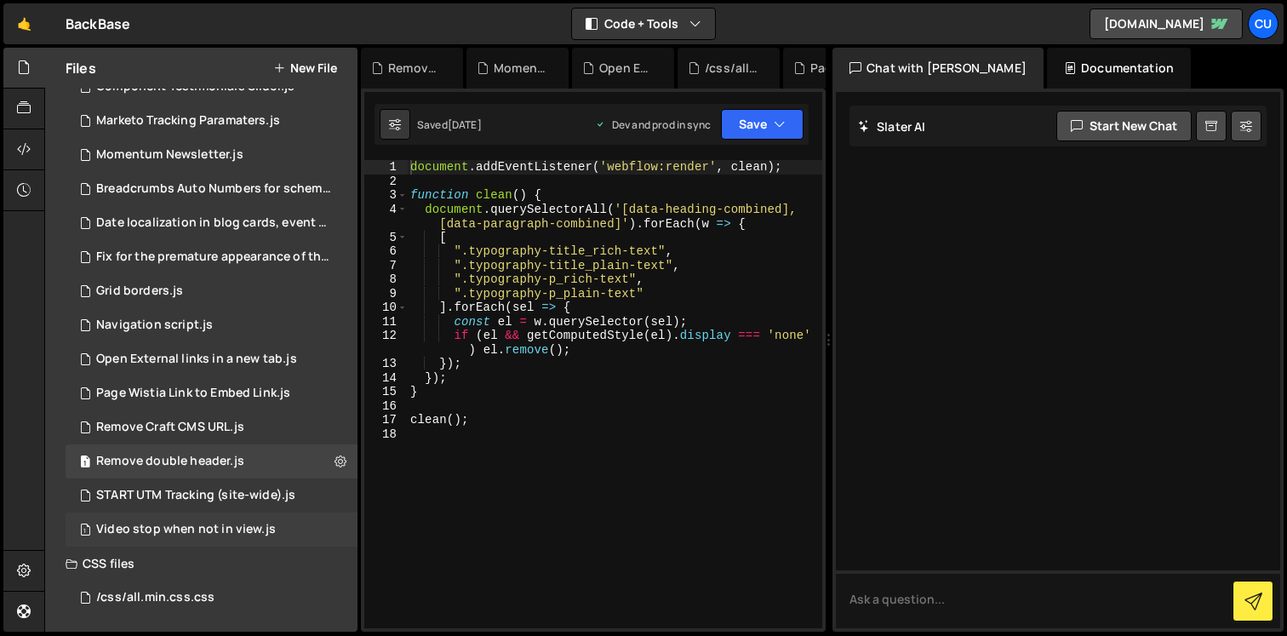
click at [214, 516] on div "1 Video stop when not in view.js 0" at bounding box center [212, 529] width 292 height 34
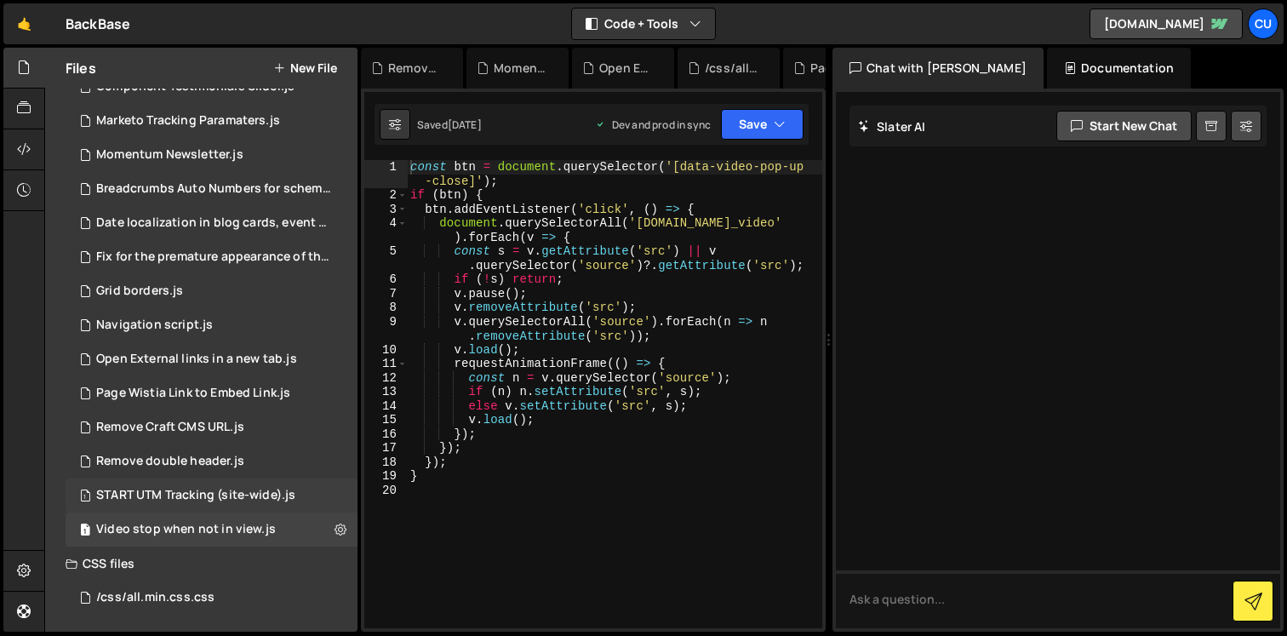
click at [200, 499] on div "START UTM Tracking (site-wide).js" at bounding box center [195, 495] width 199 height 15
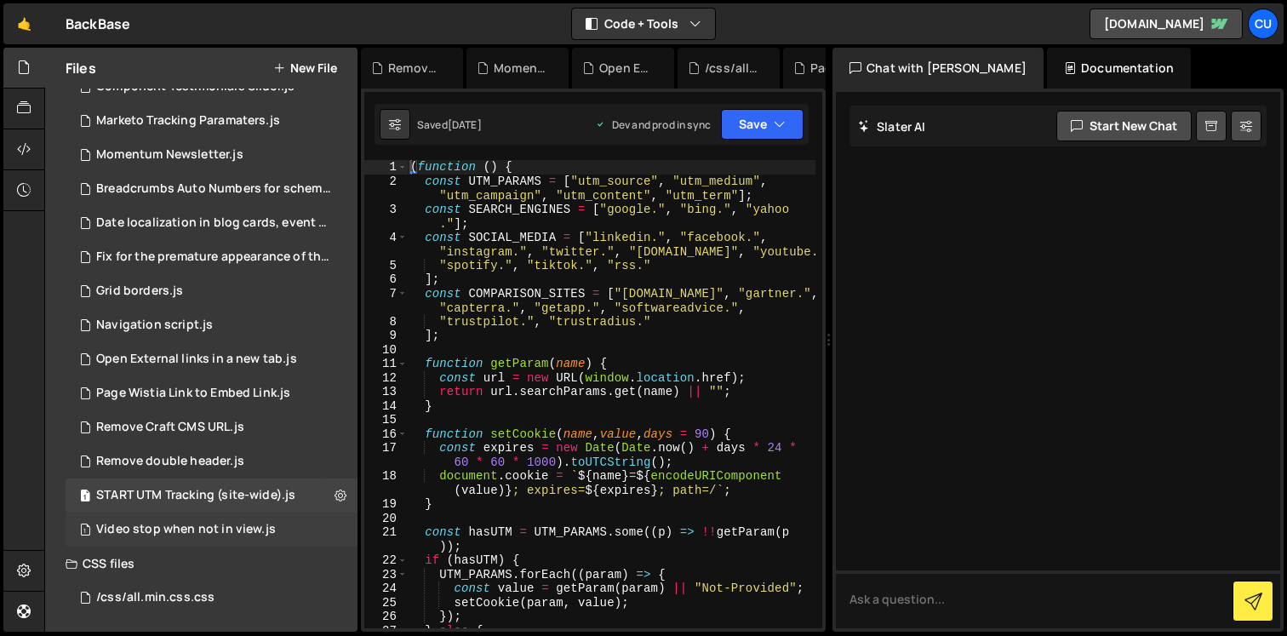
click at [204, 519] on div "1 Video stop when not in view.js 0" at bounding box center [212, 529] width 292 height 34
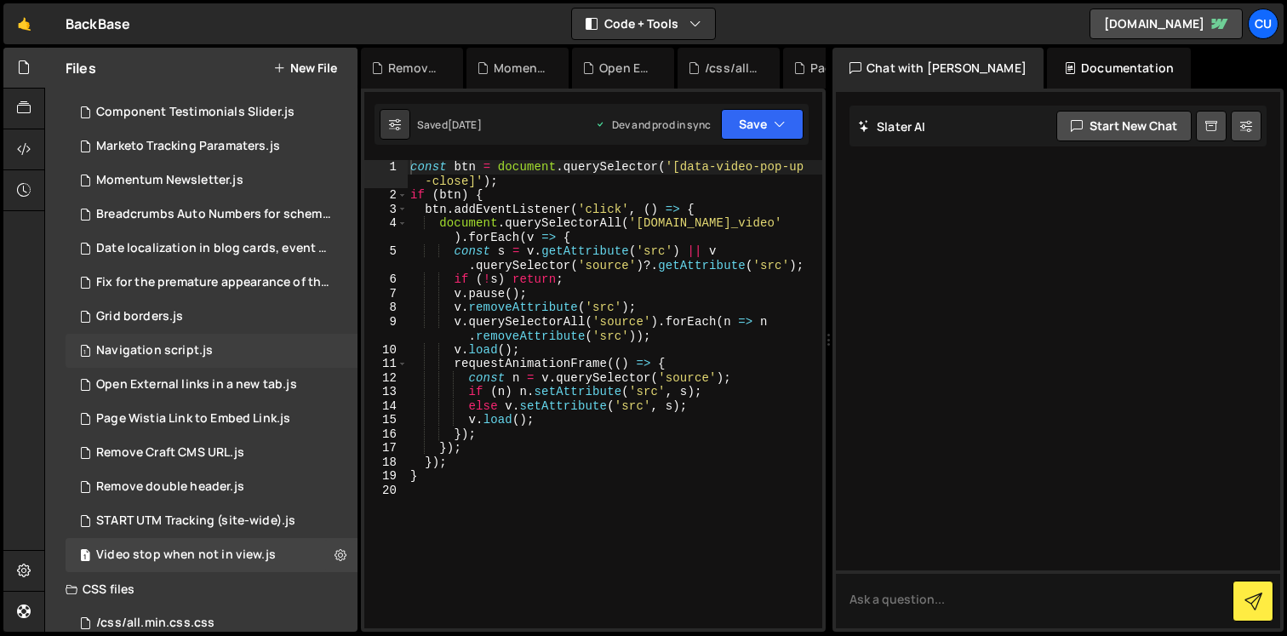
scroll to position [225, 0]
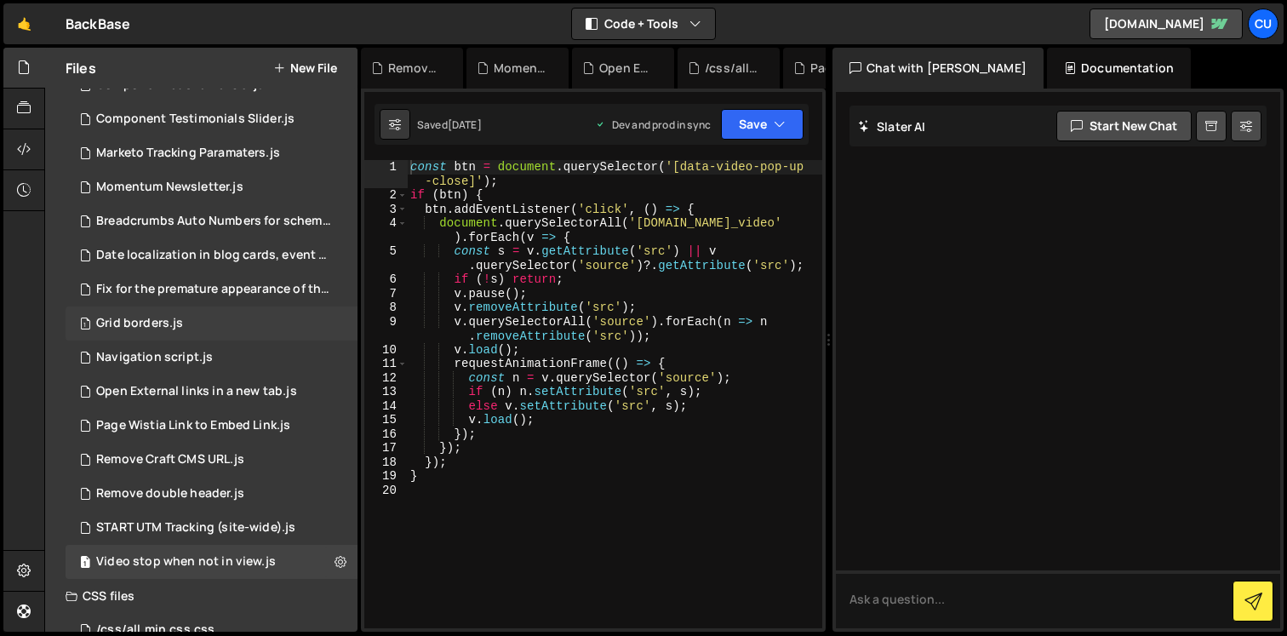
click at [197, 331] on div "1 Grid borders.js 0" at bounding box center [212, 323] width 292 height 34
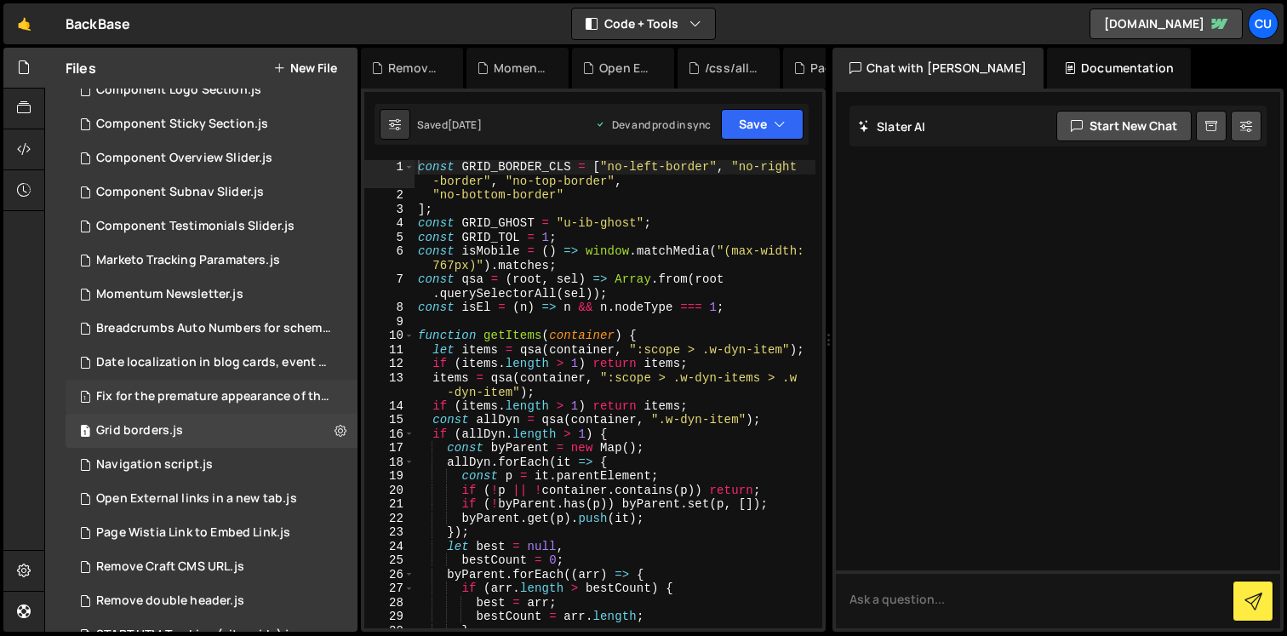
scroll to position [117, 0]
click at [191, 317] on div "1 Breadcrumbs Auto Numbers for schema markup.js 0" at bounding box center [215, 329] width 298 height 34
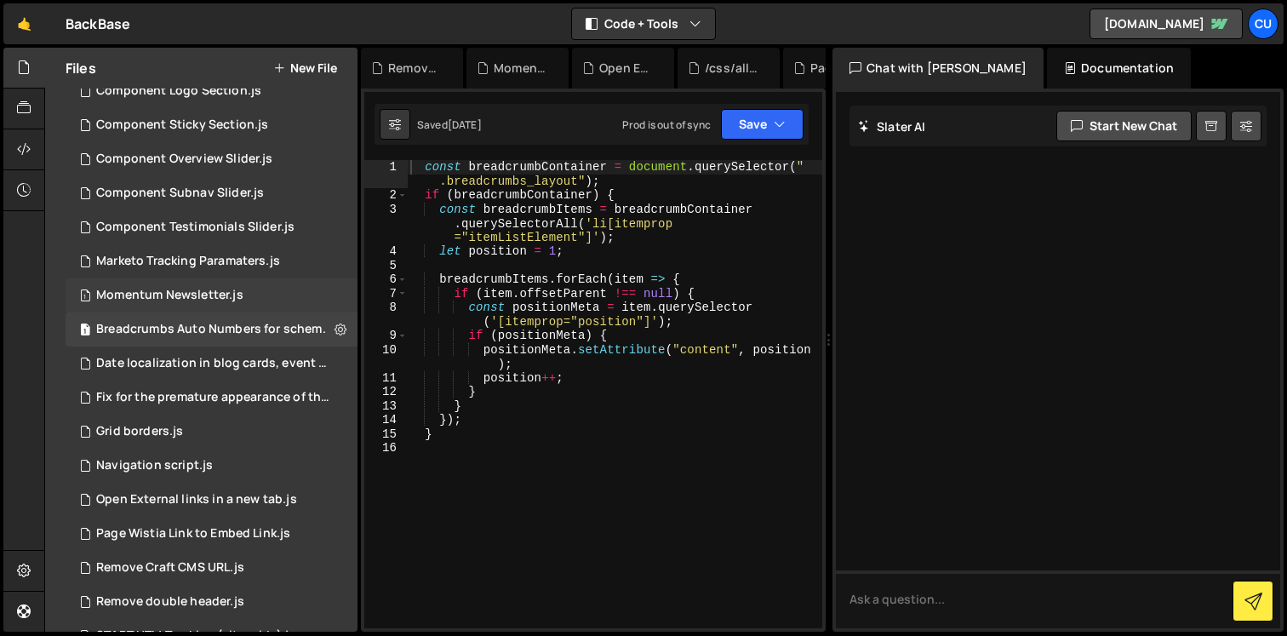
click at [238, 303] on div "1 Momentum Newsletter.js 0" at bounding box center [212, 295] width 292 height 34
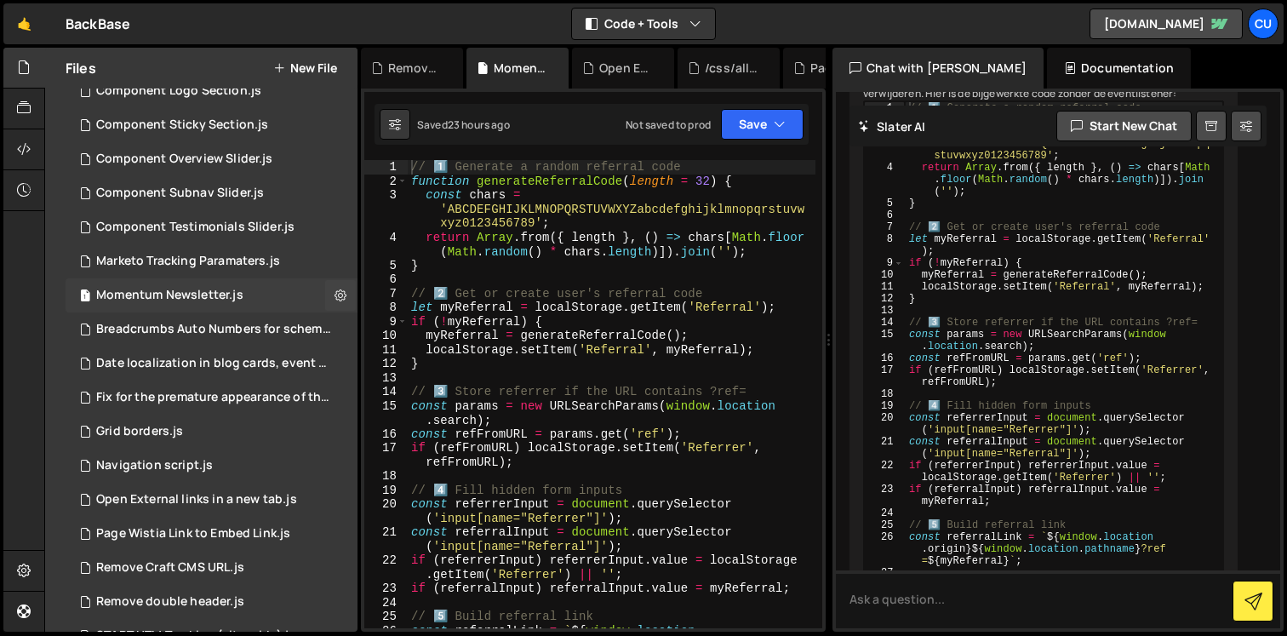
scroll to position [100, 0]
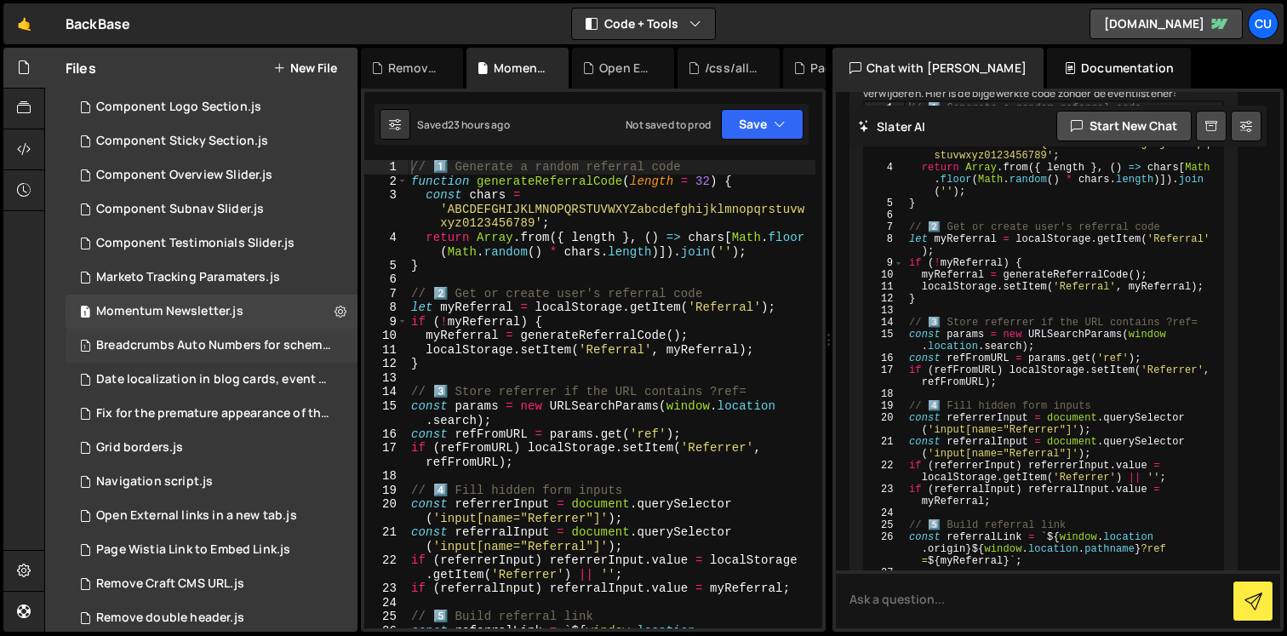
click at [242, 342] on div "Breadcrumbs Auto Numbers for schema markup.js" at bounding box center [213, 345] width 235 height 15
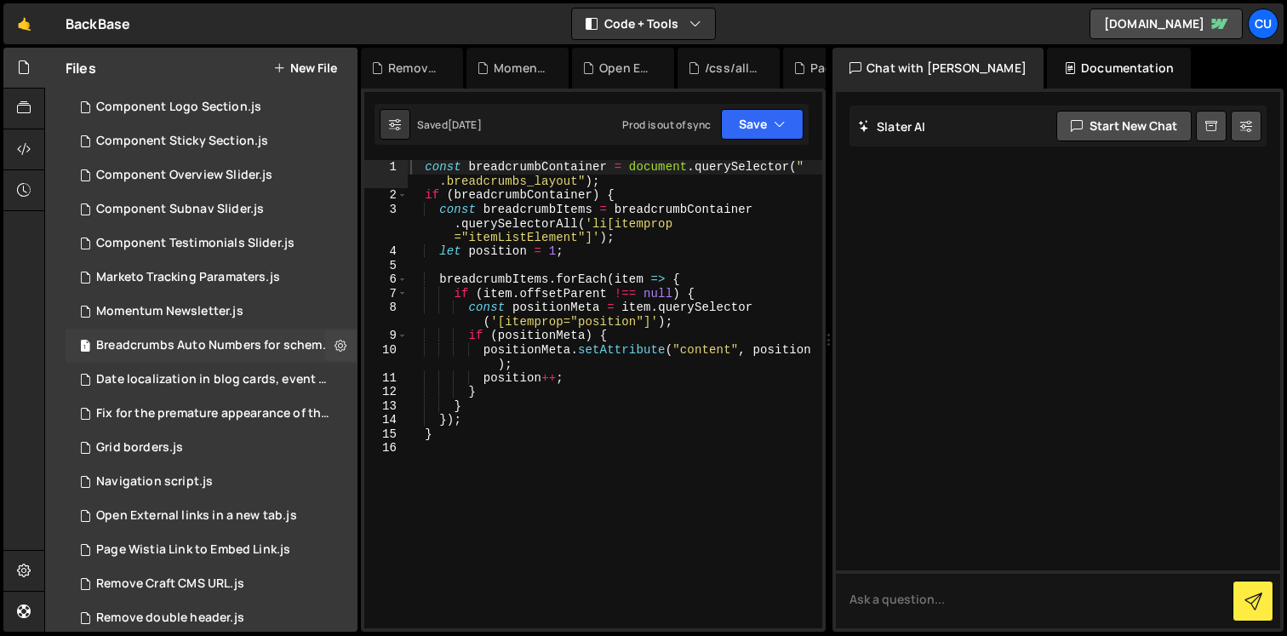
scroll to position [0, 0]
click at [342, 345] on button at bounding box center [340, 345] width 31 height 31
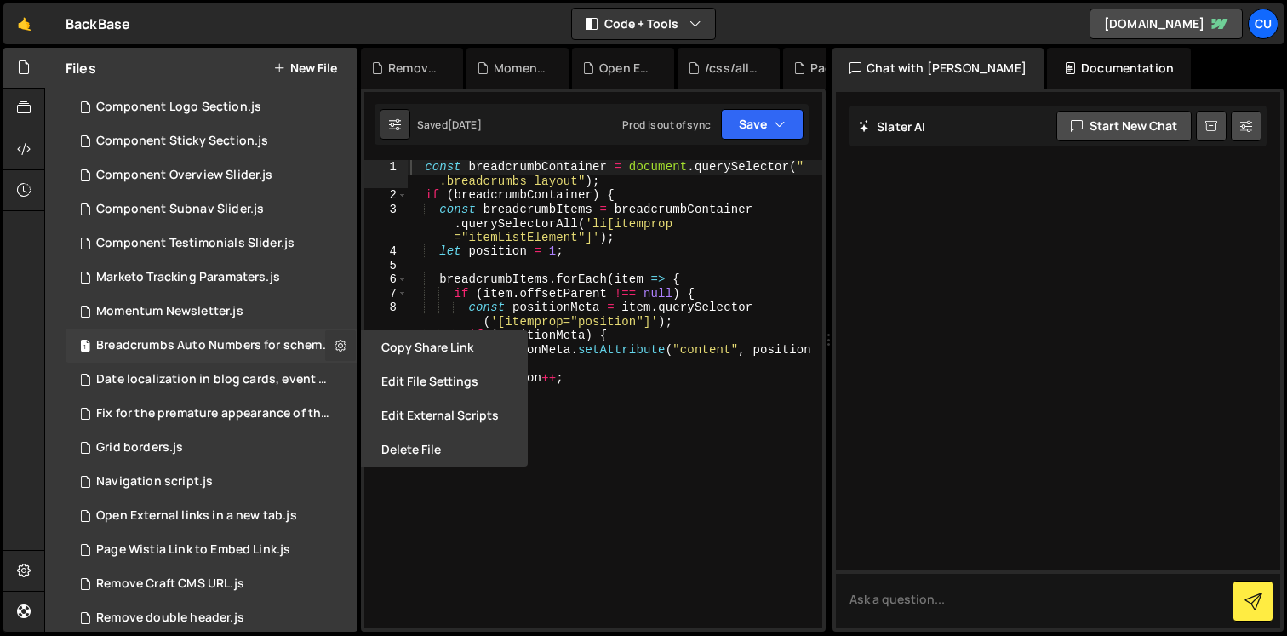
click at [345, 350] on button at bounding box center [340, 345] width 31 height 31
click at [256, 318] on div "1 Momentum Newsletter.js 0" at bounding box center [212, 311] width 292 height 34
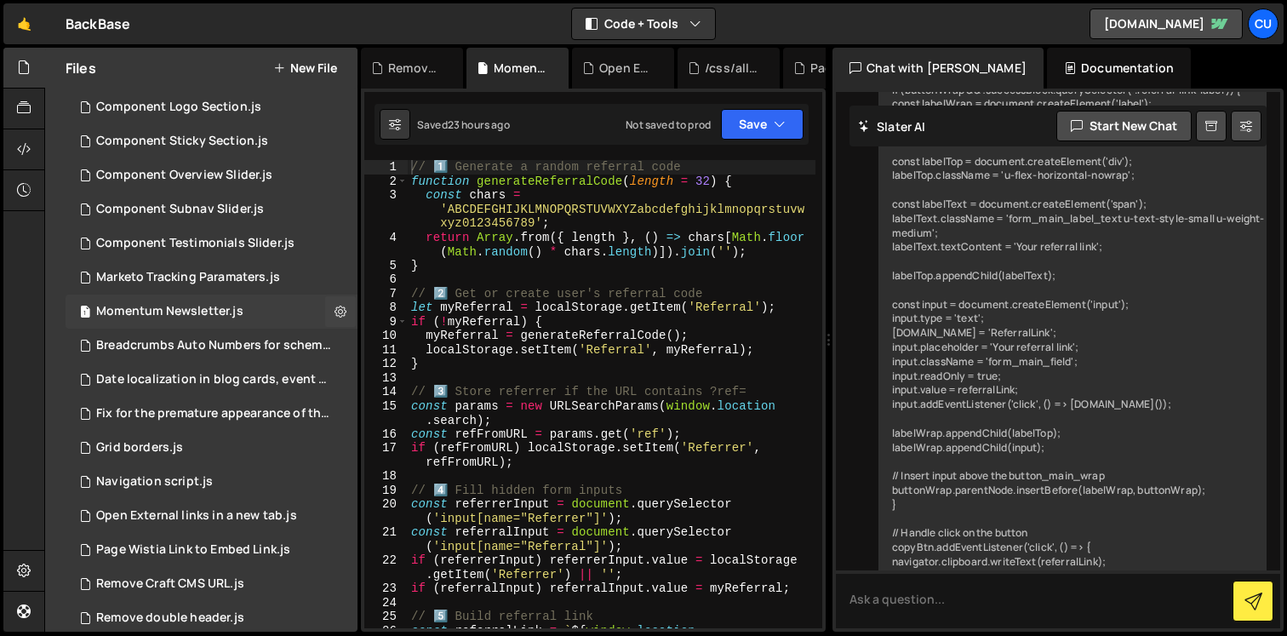
scroll to position [5138, 0]
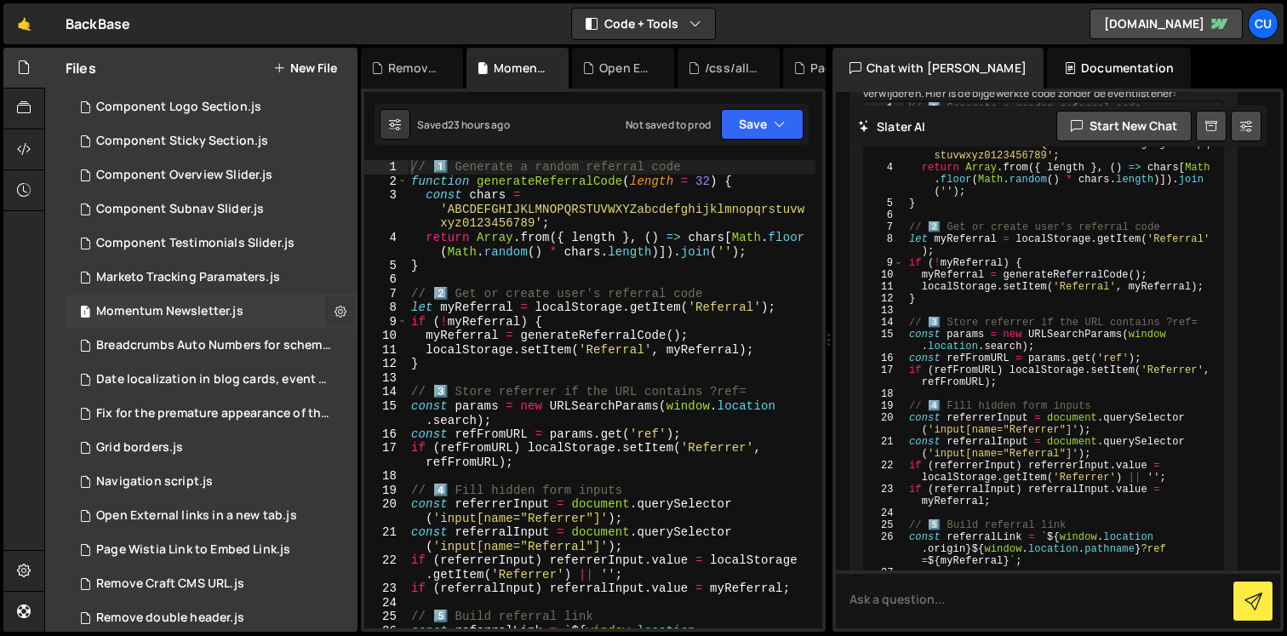
click at [334, 309] on icon at bounding box center [340, 311] width 12 height 16
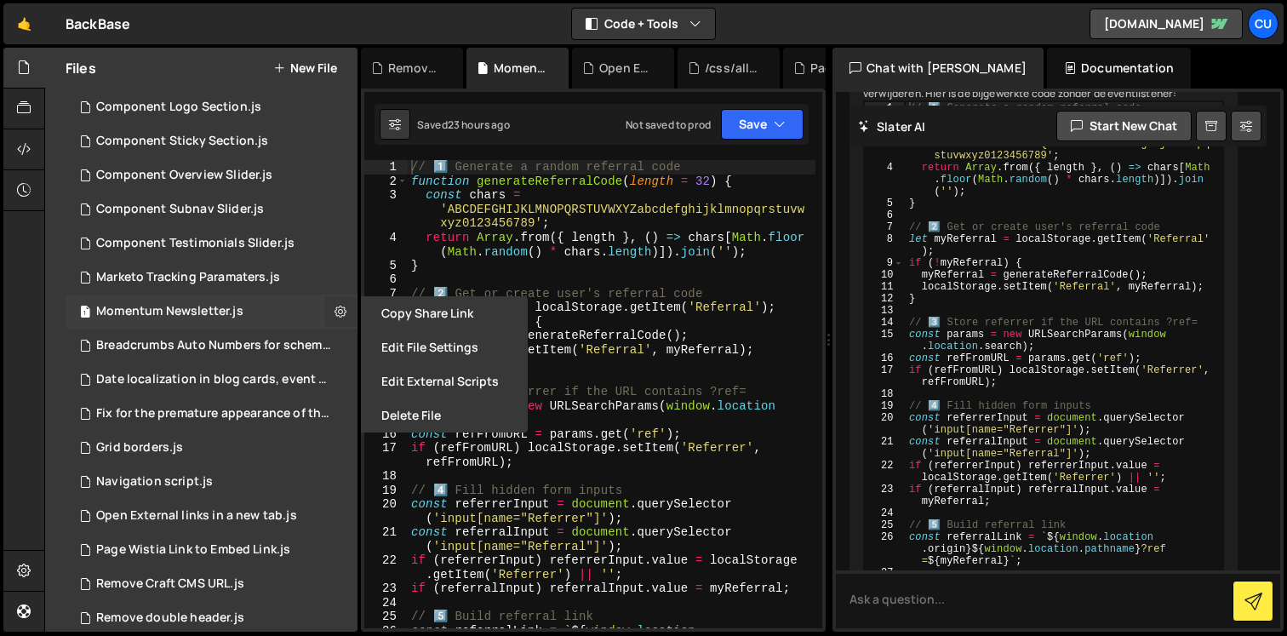
click at [334, 309] on icon at bounding box center [340, 311] width 12 height 16
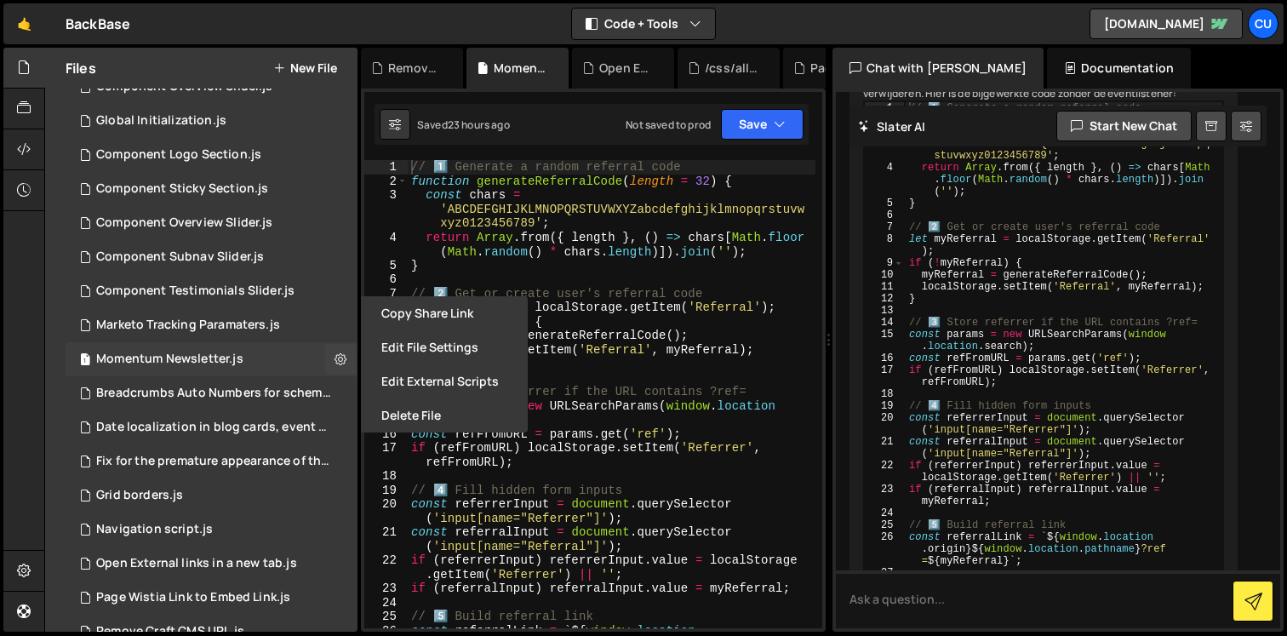
scroll to position [50, 0]
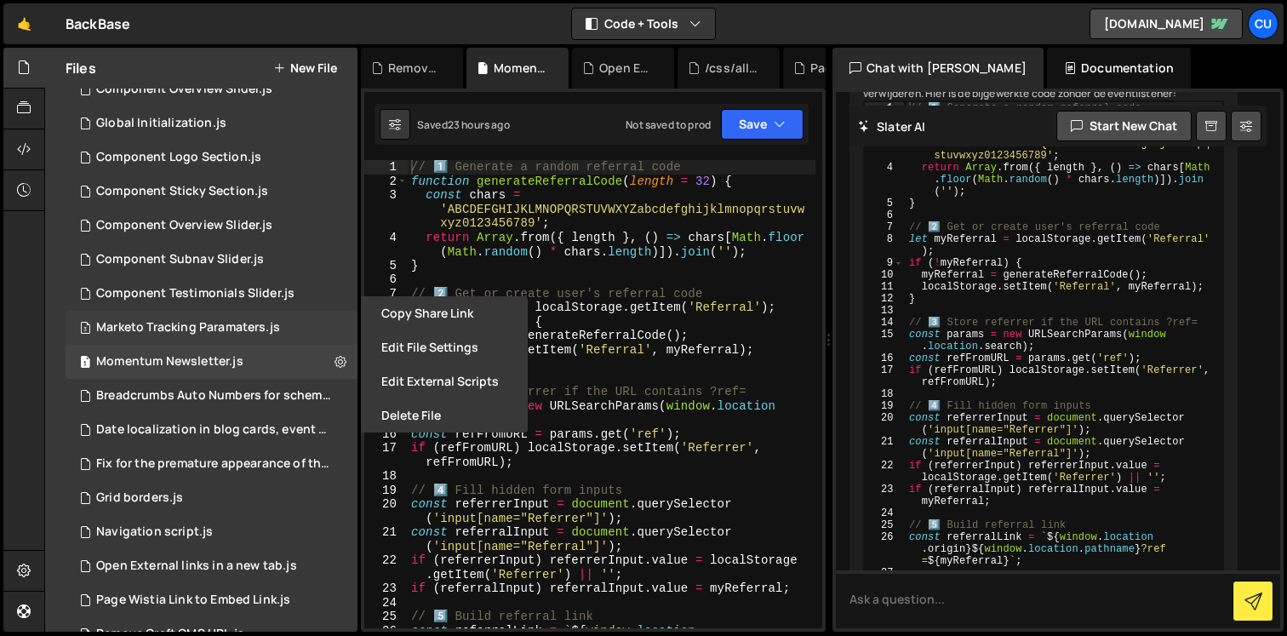
click at [197, 331] on div "Marketo Tracking Paramaters.js" at bounding box center [188, 327] width 184 height 15
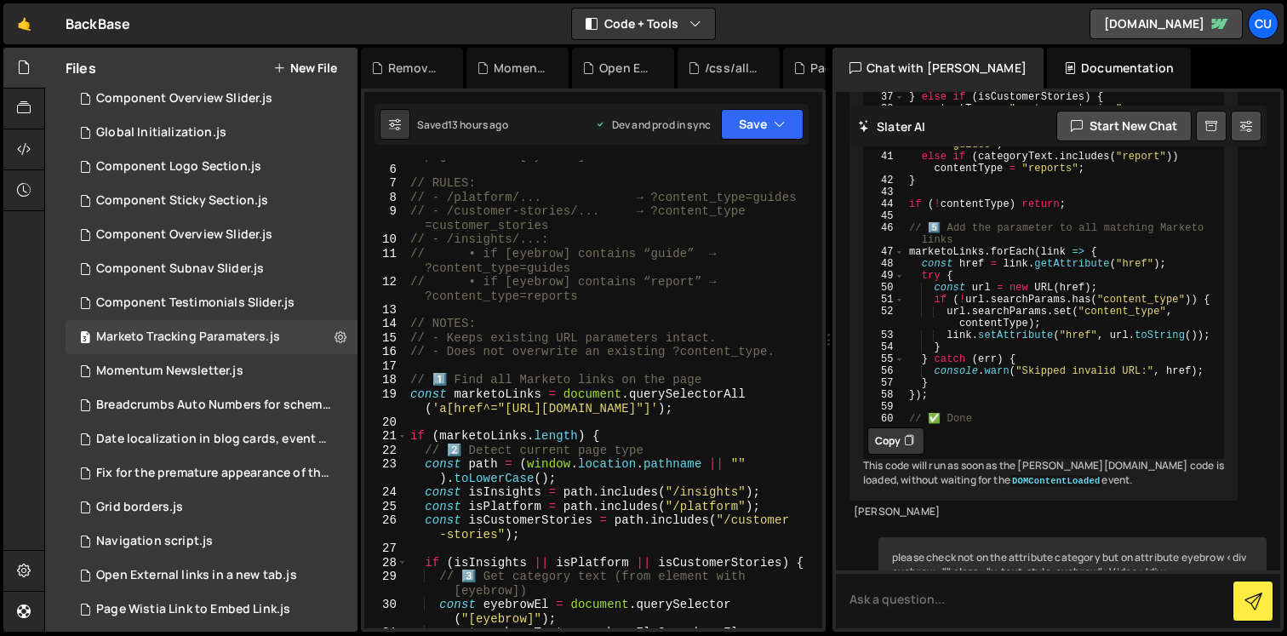
scroll to position [0, 0]
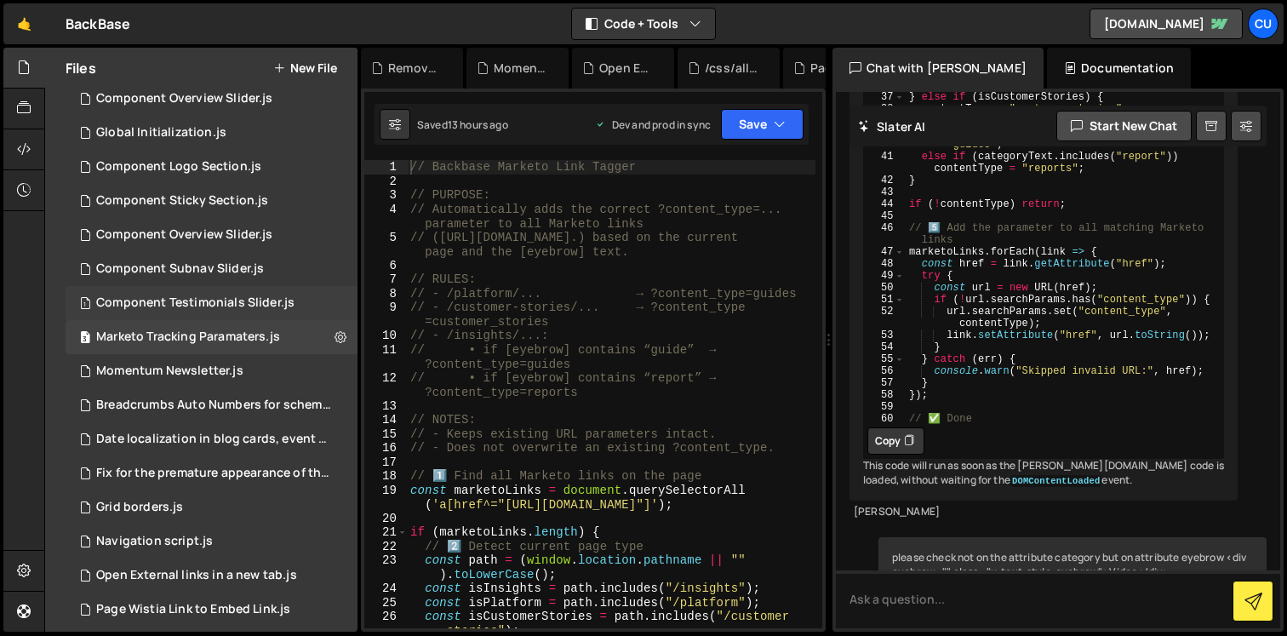
click at [244, 301] on div "Component Testimonials Slider.js" at bounding box center [195, 302] width 198 height 15
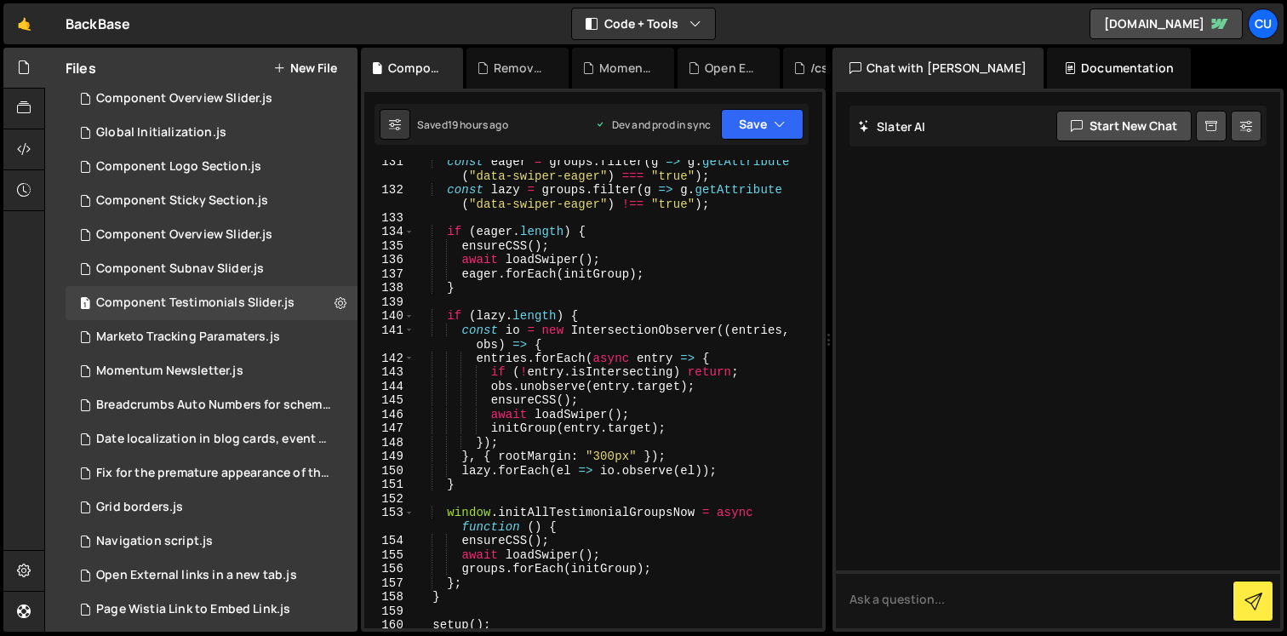
scroll to position [2412, 0]
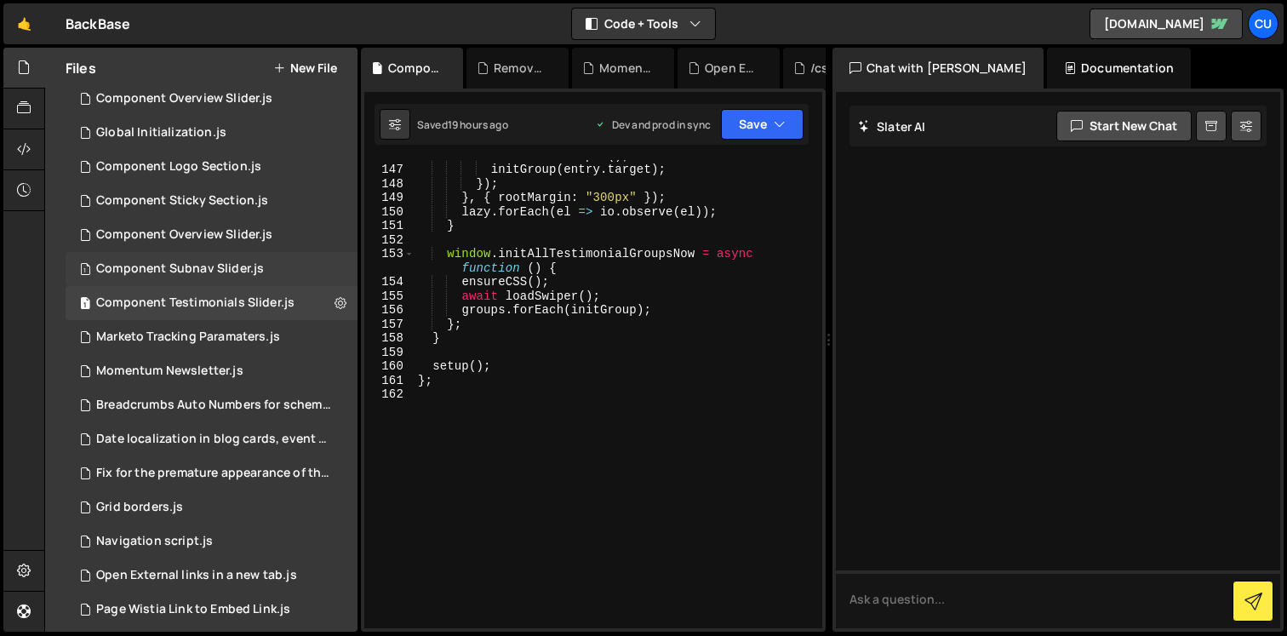
click at [222, 263] on div "Component Subnav Slider.js" at bounding box center [180, 268] width 168 height 15
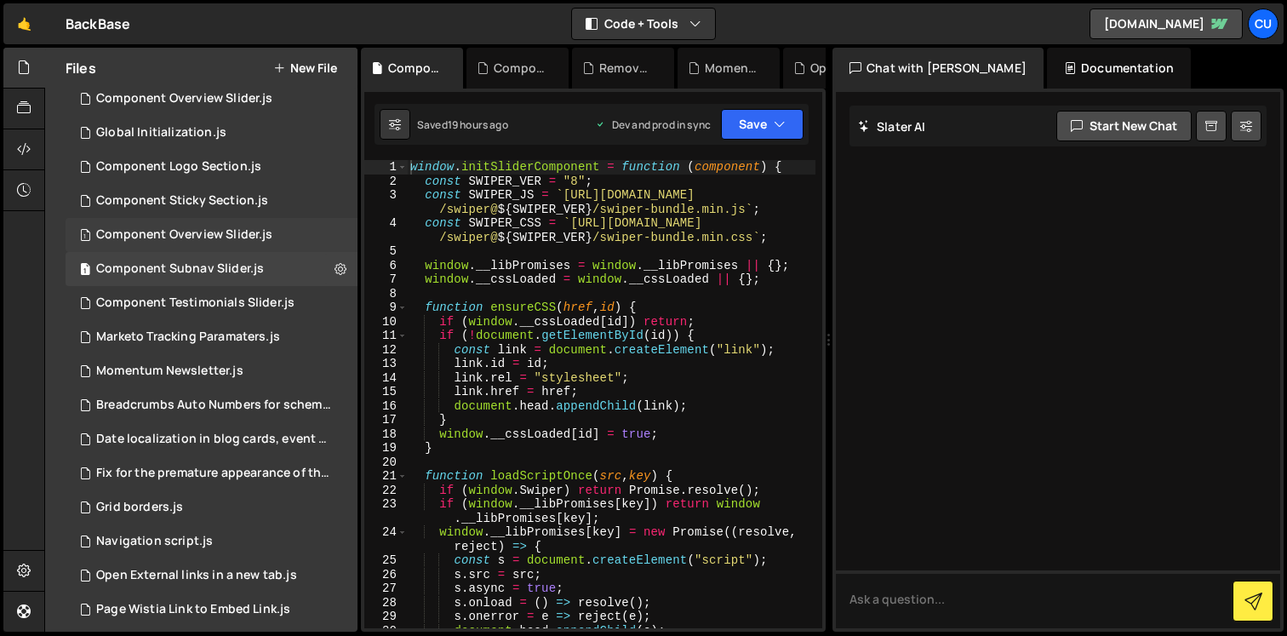
click at [213, 231] on div "Component Overview Slider.js" at bounding box center [184, 234] width 176 height 15
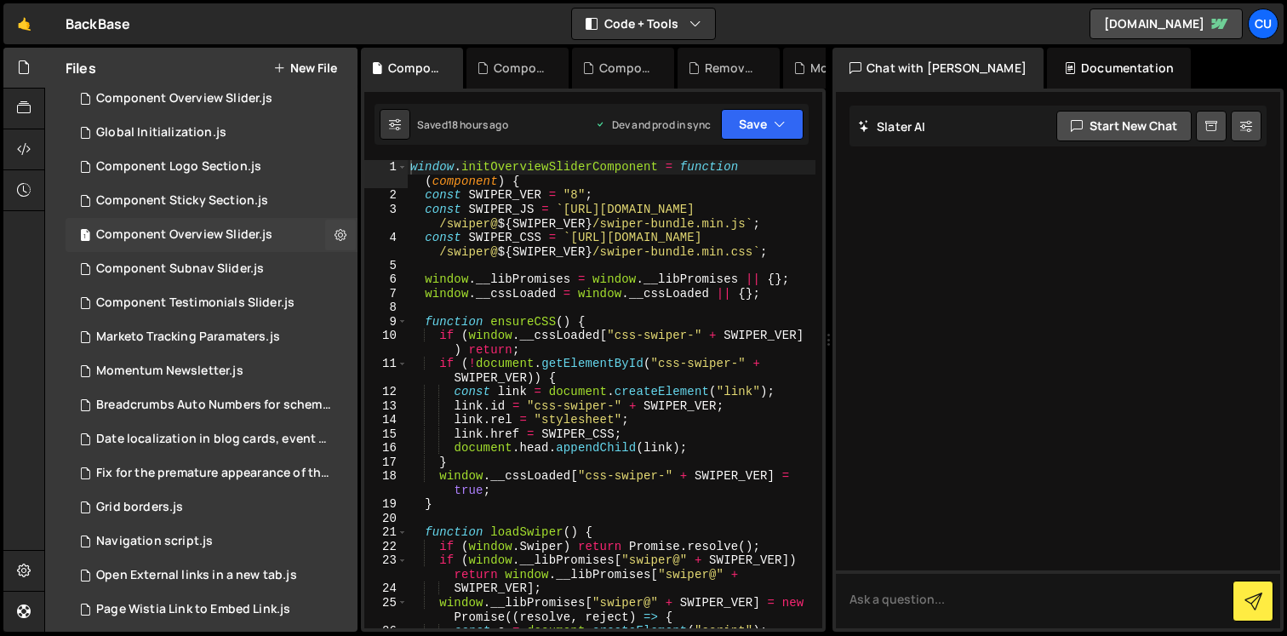
scroll to position [0, 0]
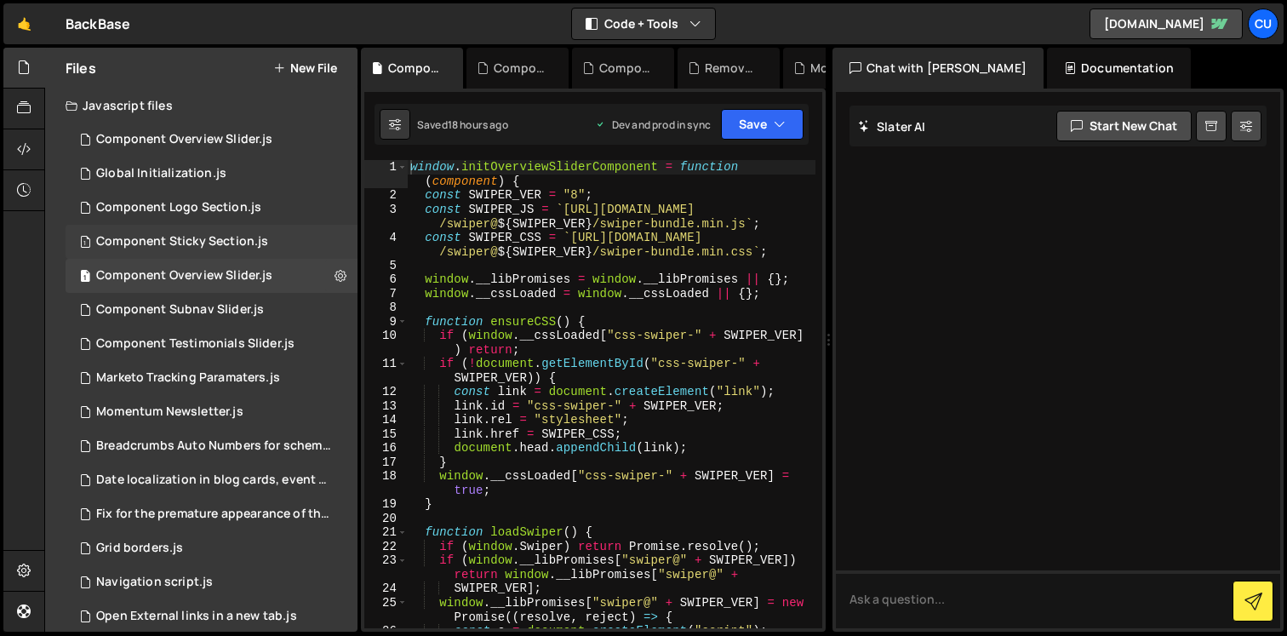
click at [211, 239] on div "Component Sticky Section.js" at bounding box center [182, 241] width 172 height 15
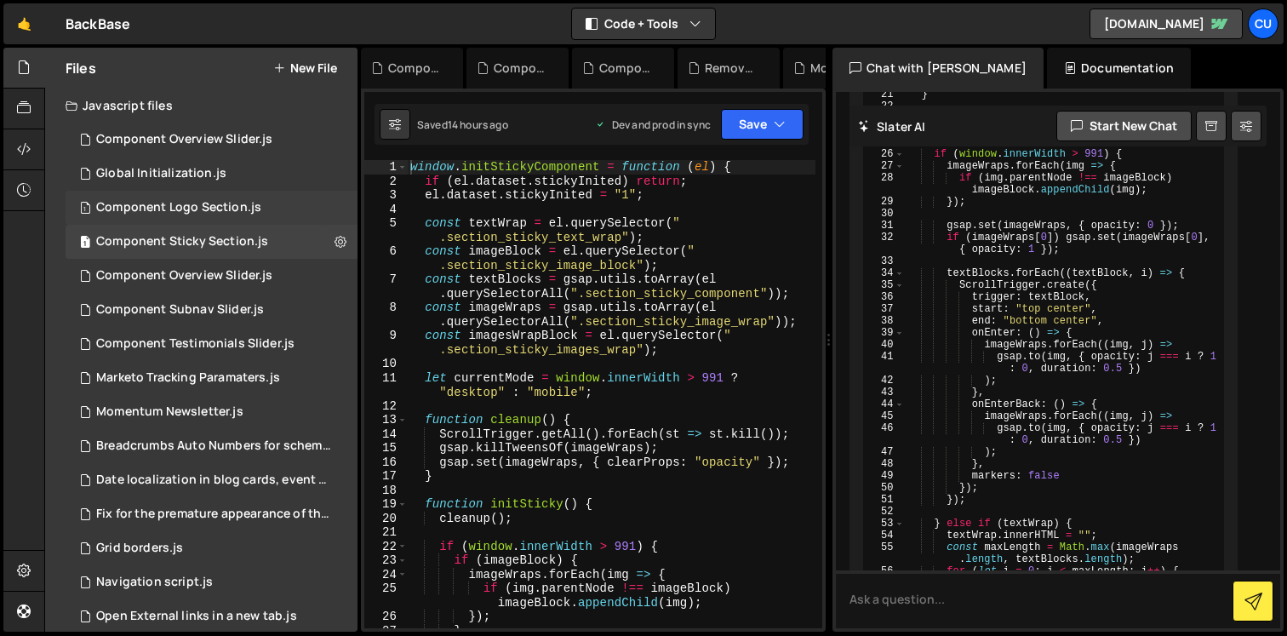
click at [195, 196] on div "1 Component Logo Section.js 0" at bounding box center [212, 208] width 292 height 34
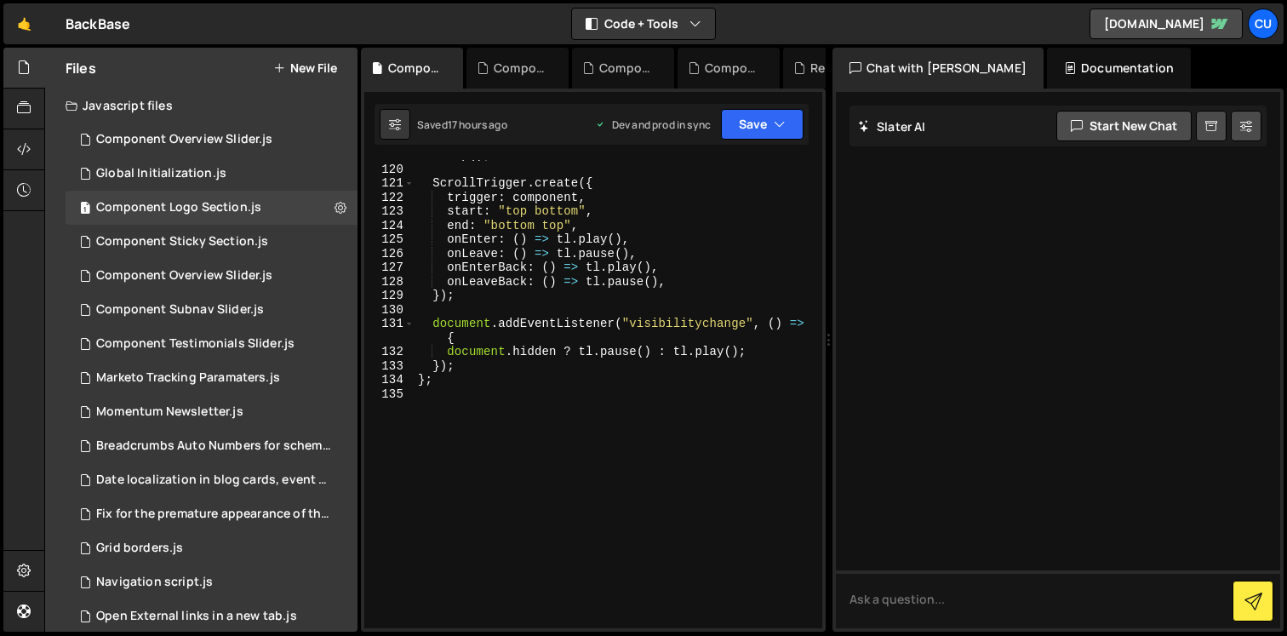
scroll to position [1921, 0]
click at [184, 174] on div "Global Initialization.js" at bounding box center [161, 173] width 130 height 15
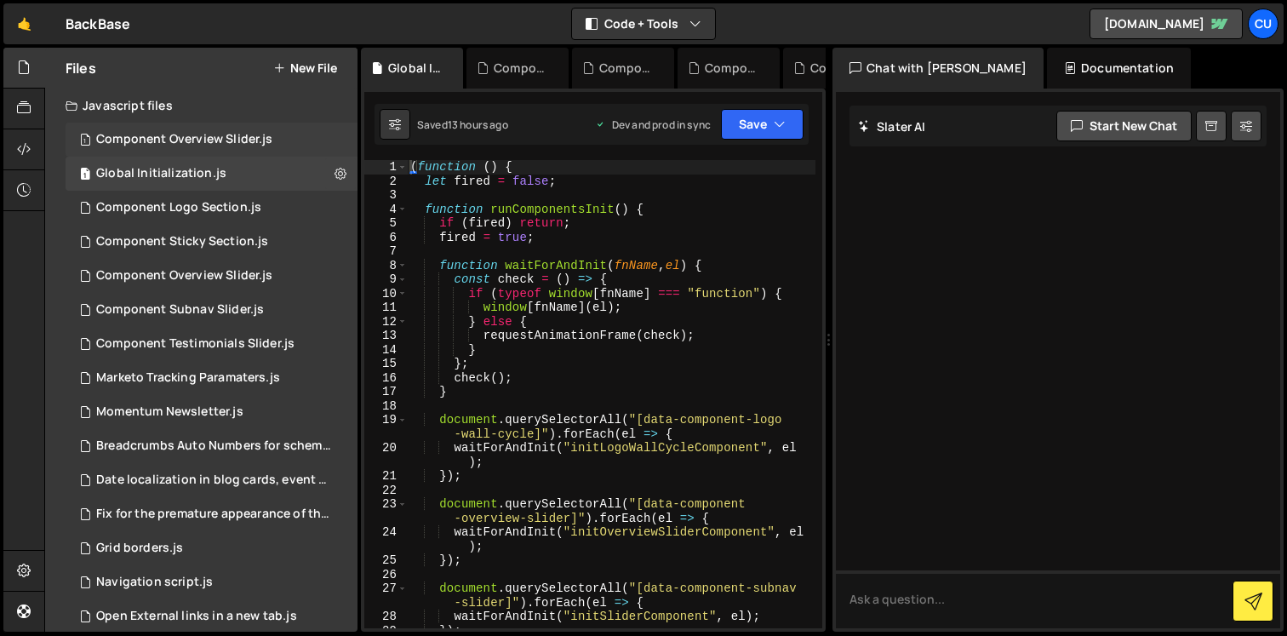
click at [178, 146] on div "Component Overview Slider.js" at bounding box center [184, 139] width 176 height 15
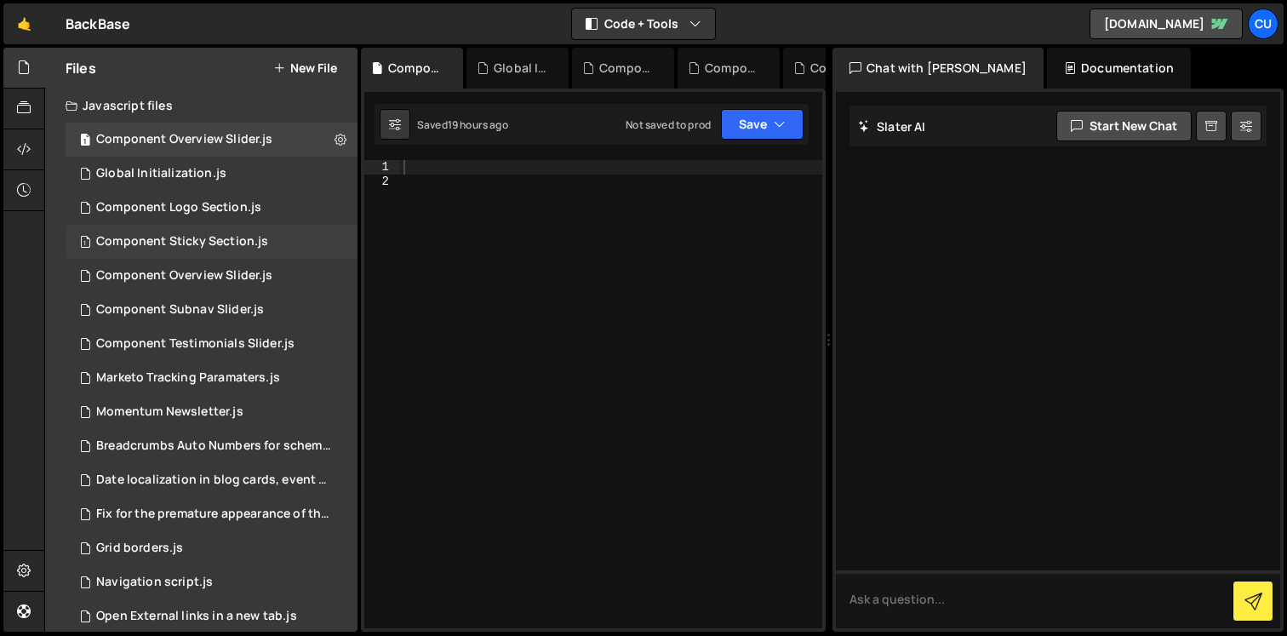
scroll to position [257, 0]
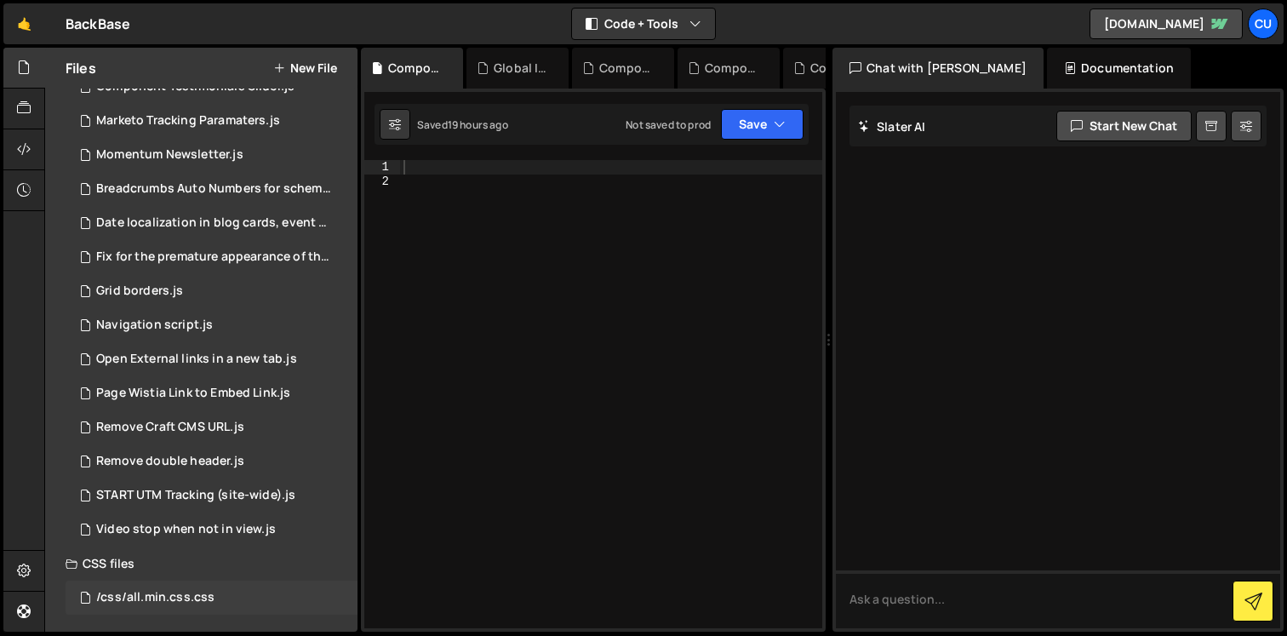
click at [176, 598] on div "/css/all.min.css.css" at bounding box center [155, 597] width 118 height 15
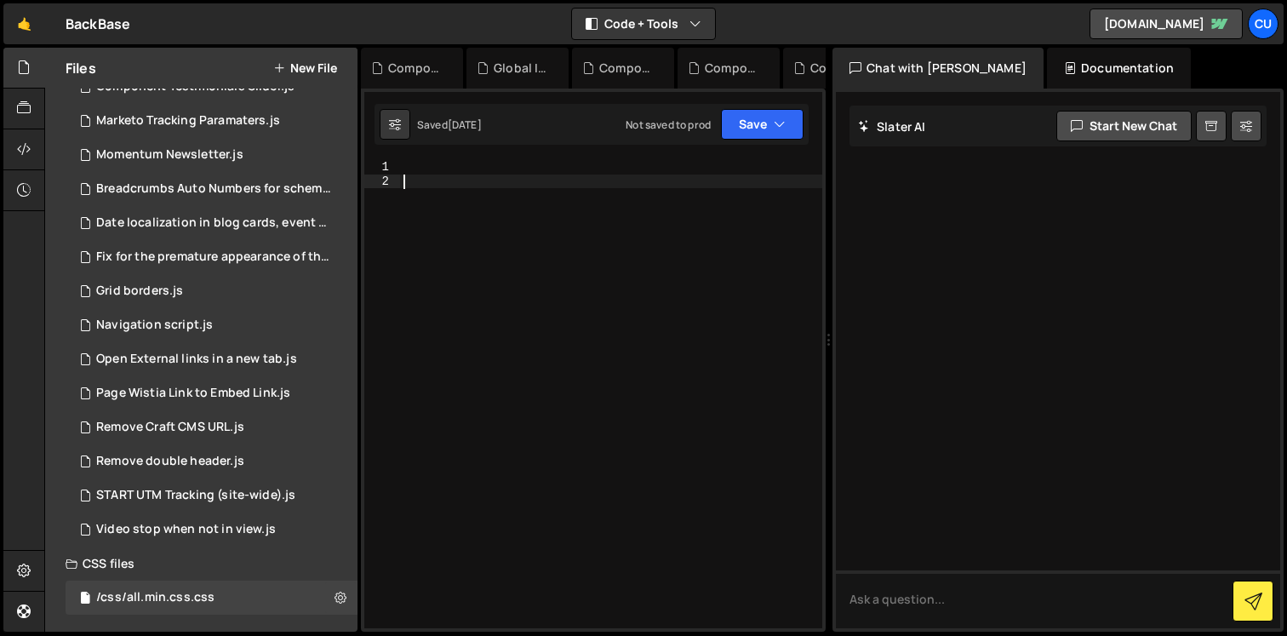
click at [637, 206] on div at bounding box center [611, 408] width 422 height 496
click at [656, 172] on div at bounding box center [611, 408] width 422 height 496
